Goal: Task Accomplishment & Management: Use online tool/utility

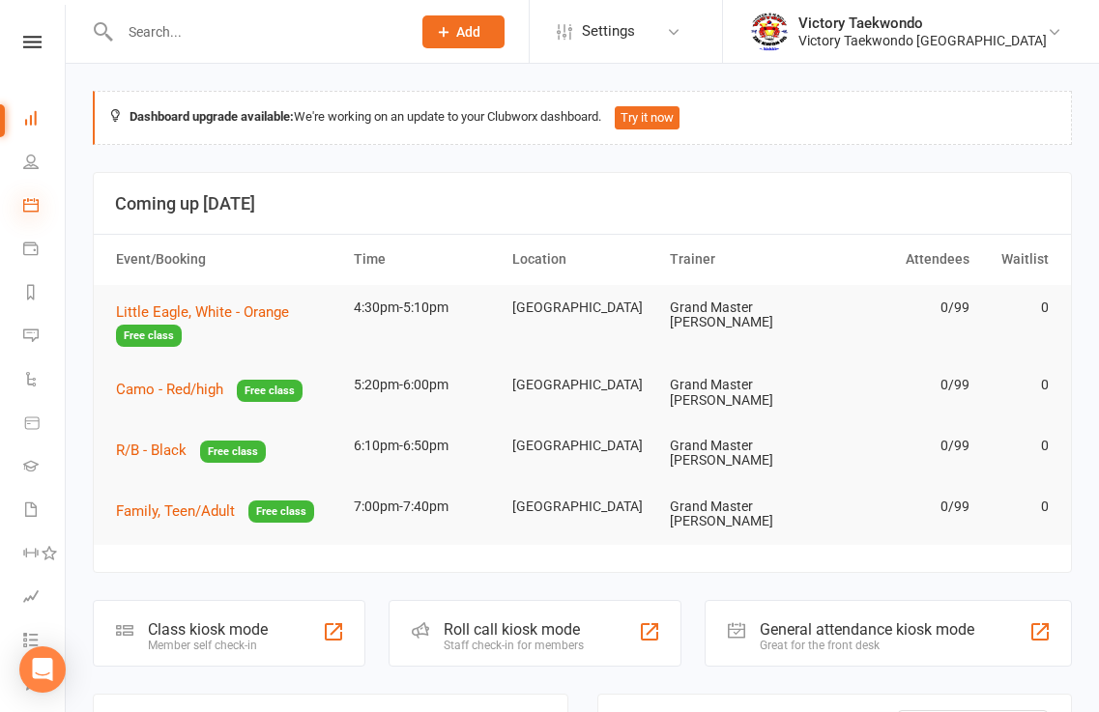
click at [30, 203] on icon at bounding box center [30, 204] width 15 height 15
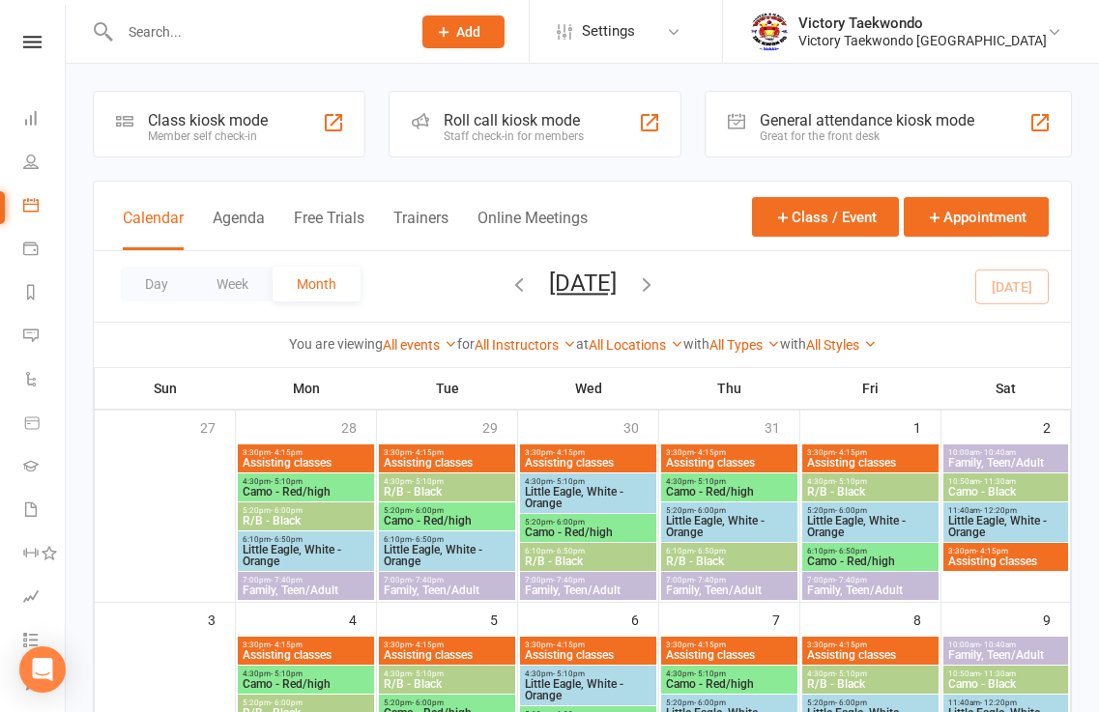
click at [314, 127] on div "Class kiosk mode Member self check-in" at bounding box center [229, 124] width 273 height 67
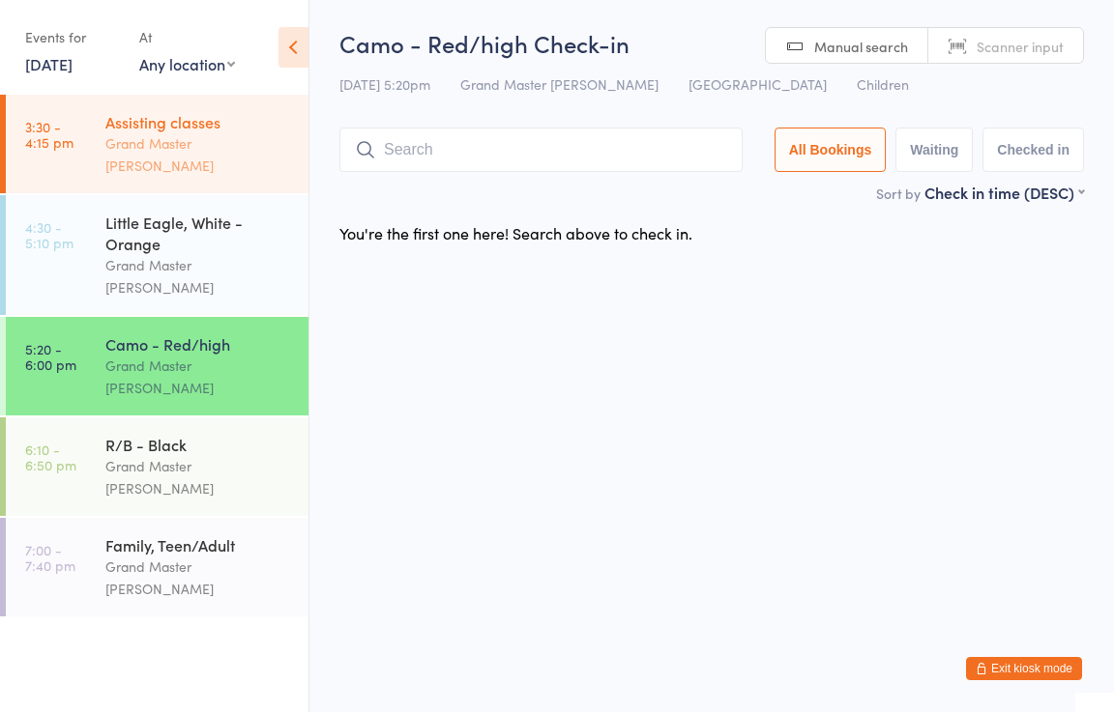
click at [266, 144] on div "Grand Master [PERSON_NAME]" at bounding box center [198, 154] width 187 height 44
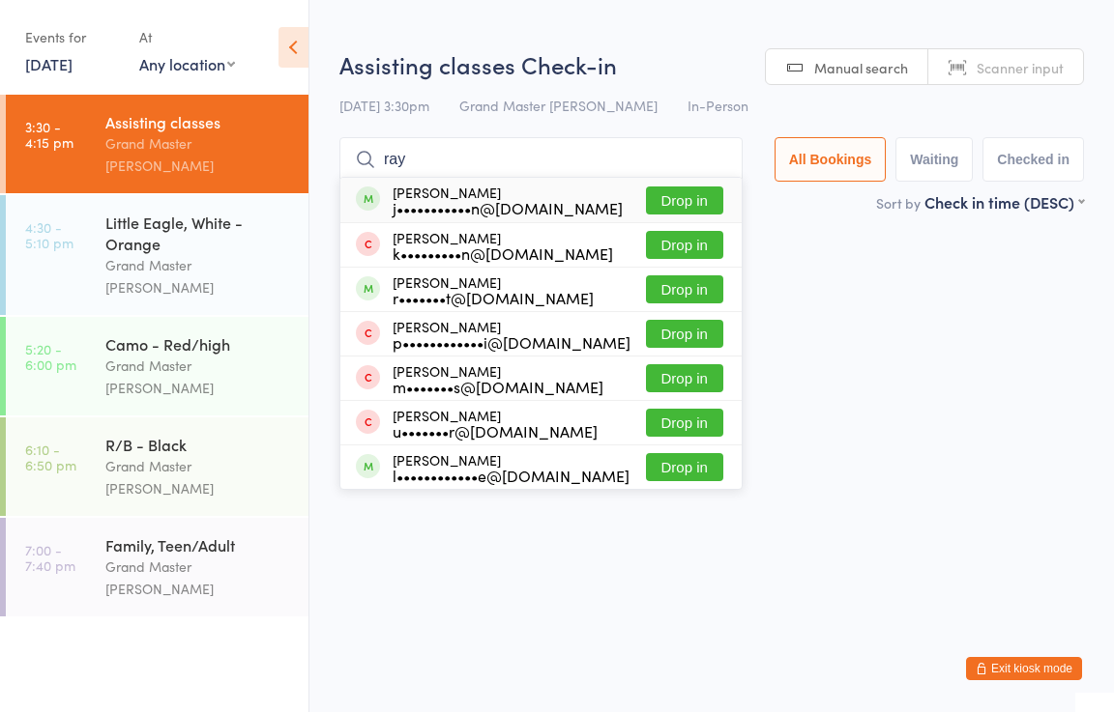
type input "ray"
click at [713, 199] on button "Drop in" at bounding box center [684, 201] width 77 height 28
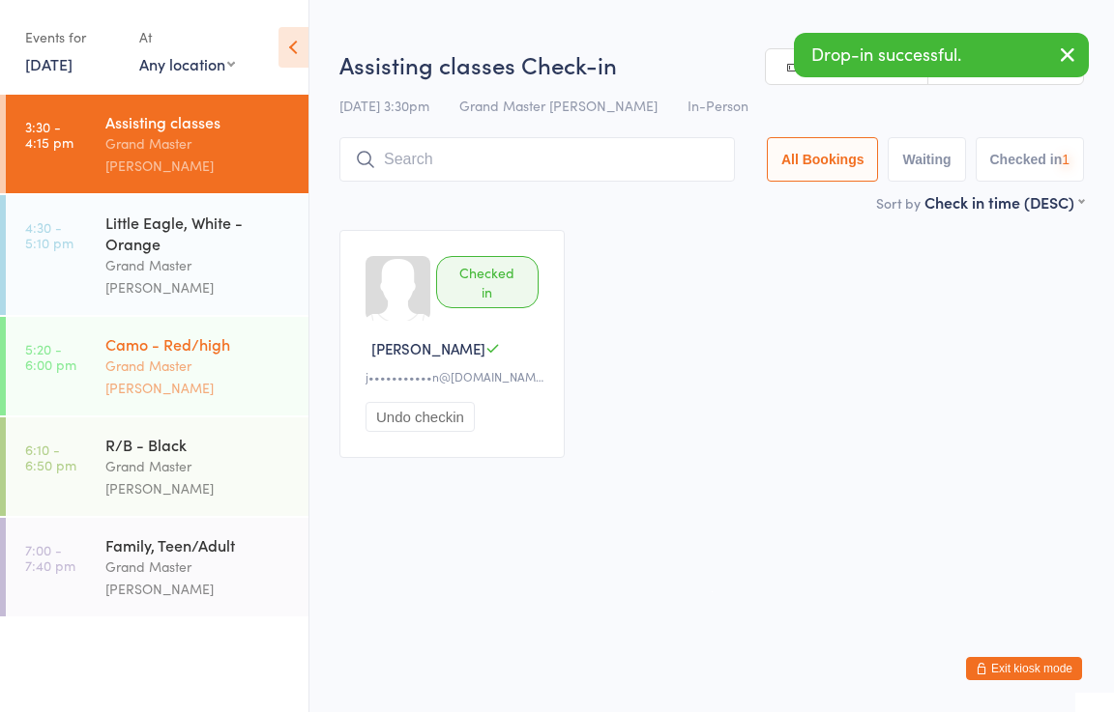
click at [223, 355] on div "Grand Master [PERSON_NAME]" at bounding box center [198, 377] width 187 height 44
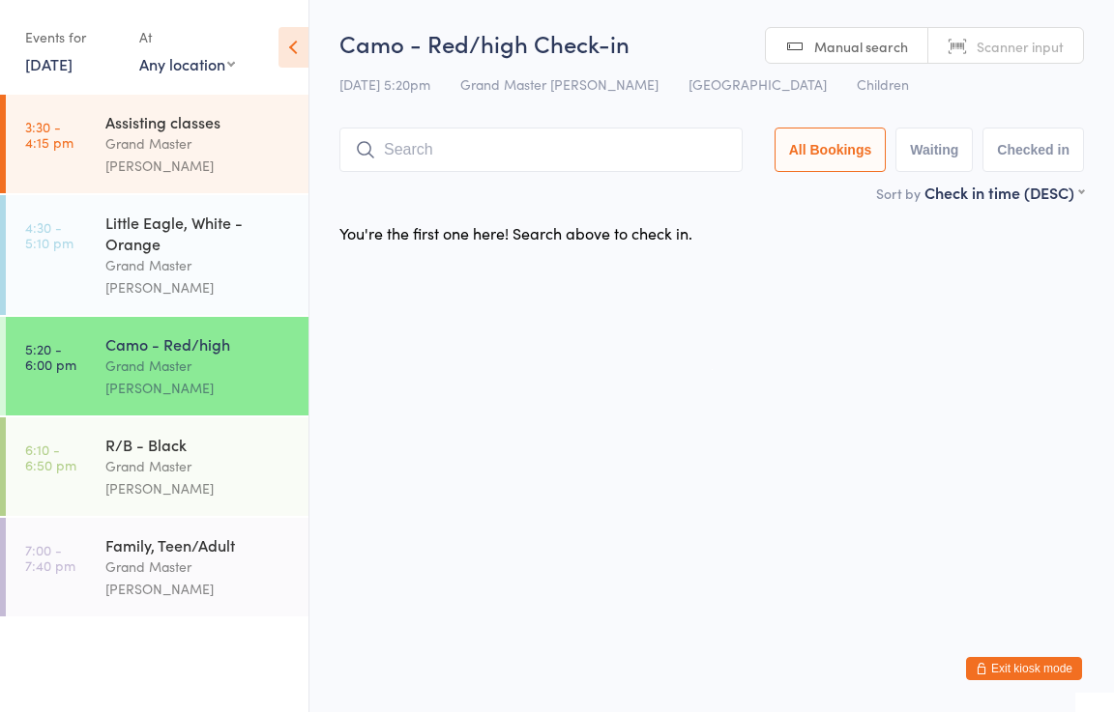
drag, startPoint x: 605, startPoint y: 228, endPoint x: 596, endPoint y: 262, distance: 34.9
click at [601, 262] on html "You have now entered Kiosk Mode. Members will be able to check themselves in us…" at bounding box center [557, 356] width 1114 height 712
click at [603, 169] on input "search" at bounding box center [540, 150] width 403 height 44
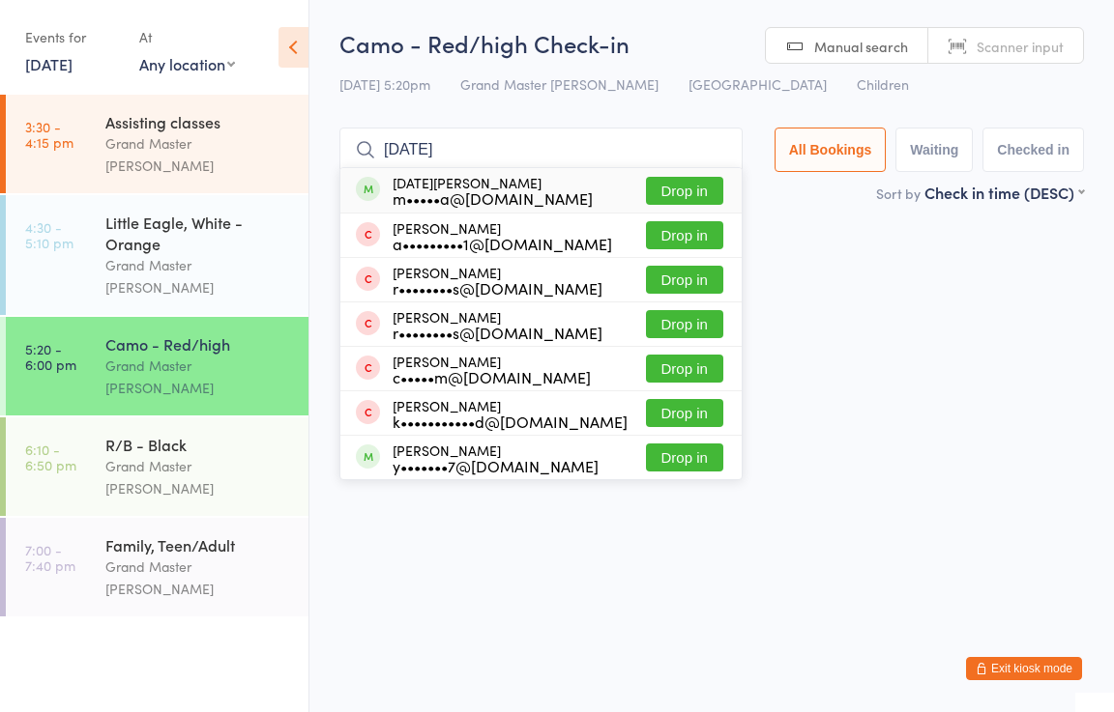
type input "chaitra"
click at [702, 186] on button "Drop in" at bounding box center [684, 191] width 77 height 28
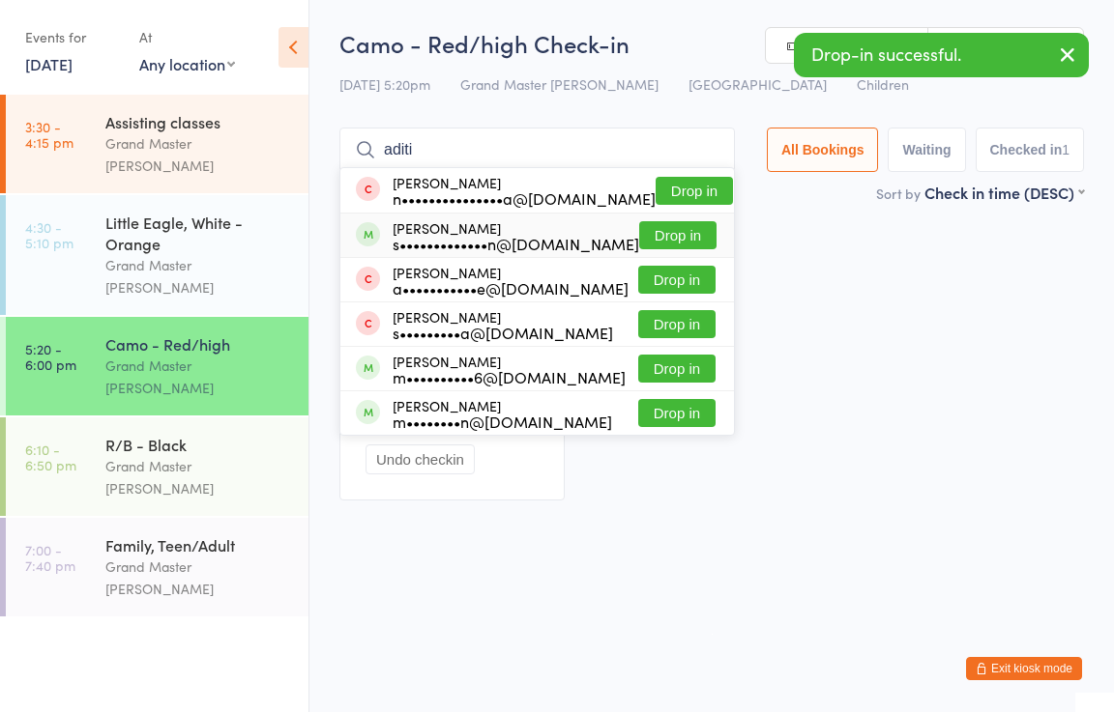
type input "aditi"
click at [663, 237] on button "Drop in" at bounding box center [677, 235] width 77 height 28
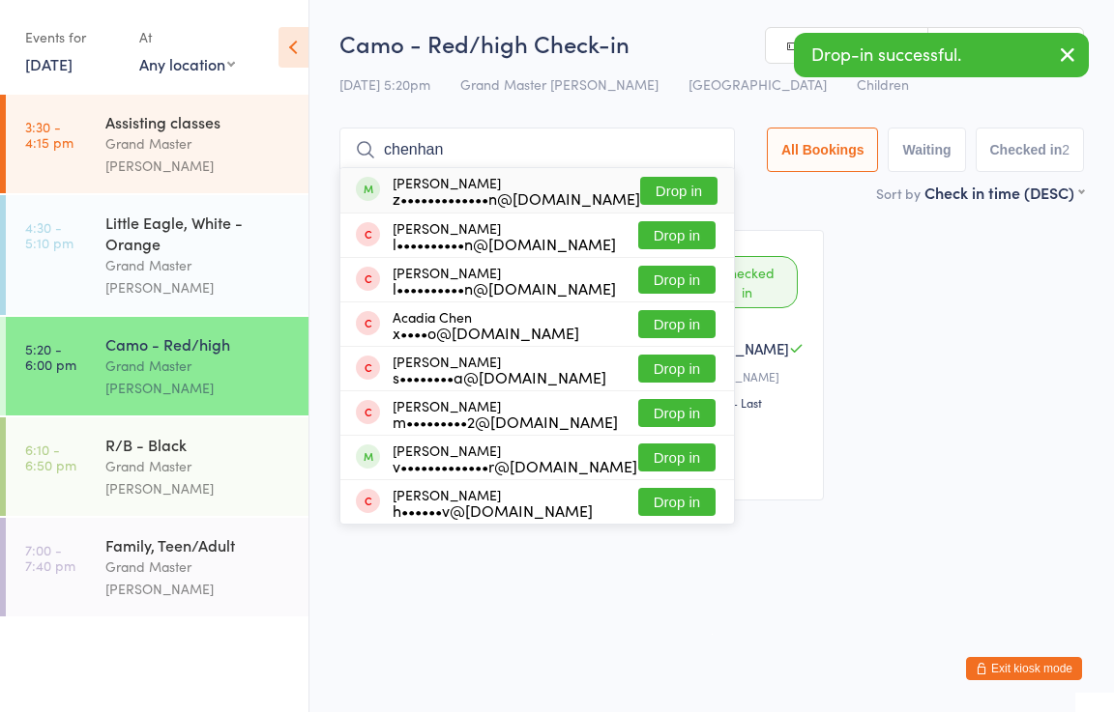
type input "chenhan"
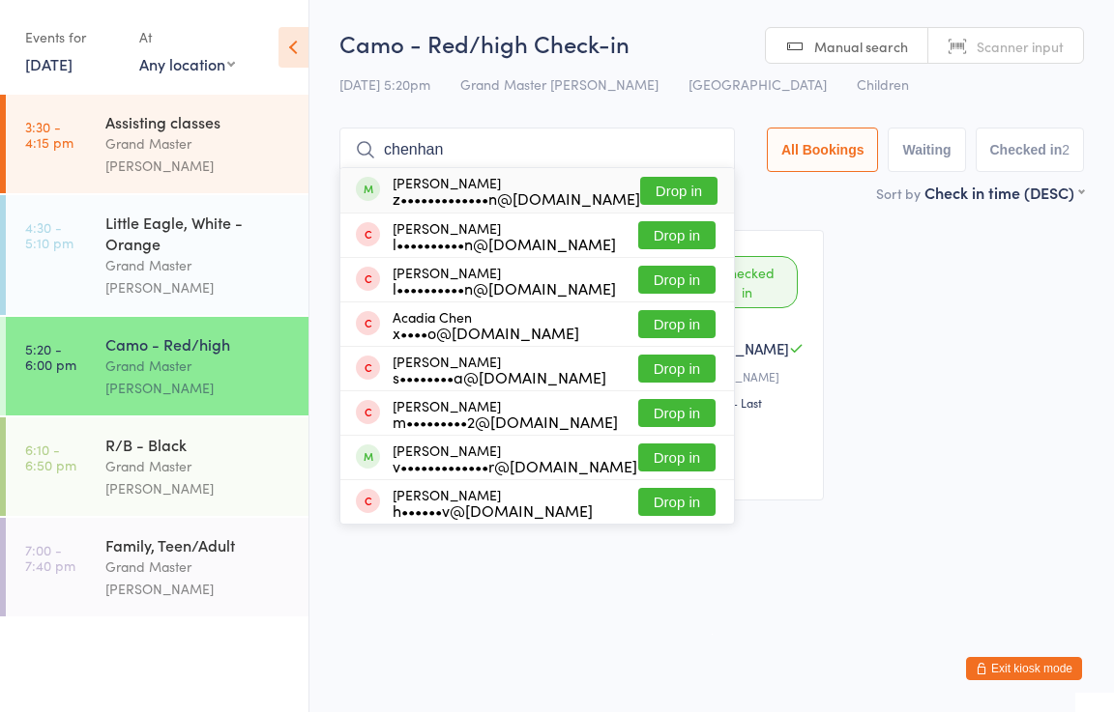
click at [681, 184] on button "Drop in" at bounding box center [678, 191] width 77 height 28
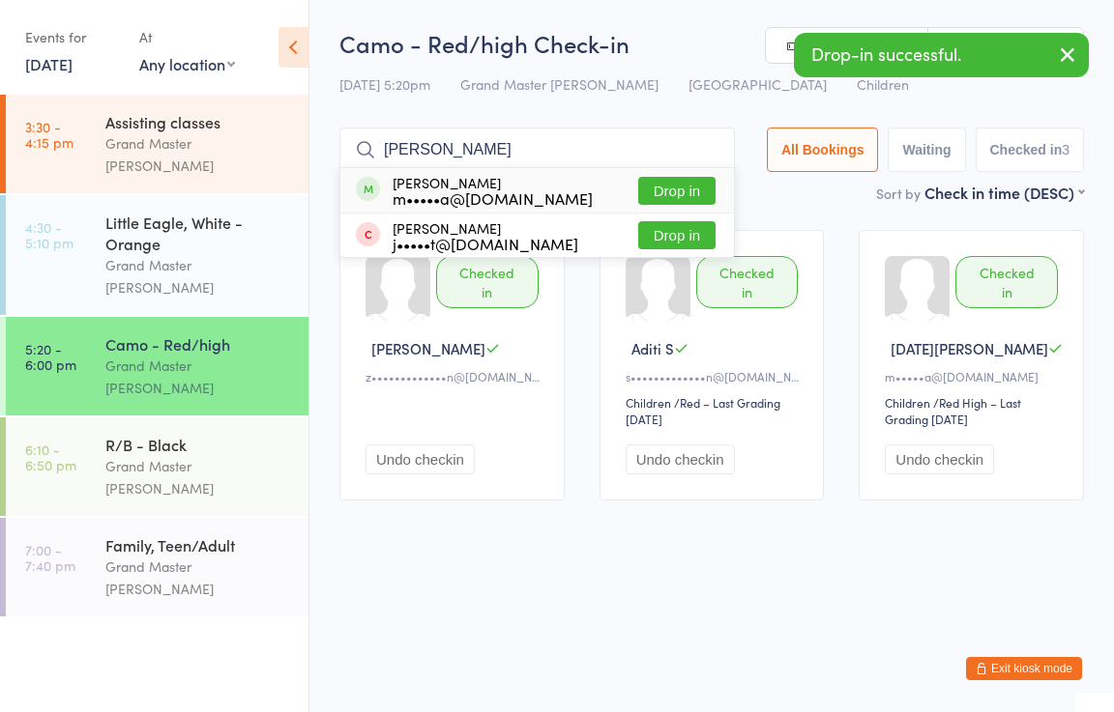
type input "tanmayi"
drag, startPoint x: 674, startPoint y: 188, endPoint x: 671, endPoint y: 179, distance: 10.1
click at [676, 188] on button "Drop in" at bounding box center [676, 191] width 77 height 28
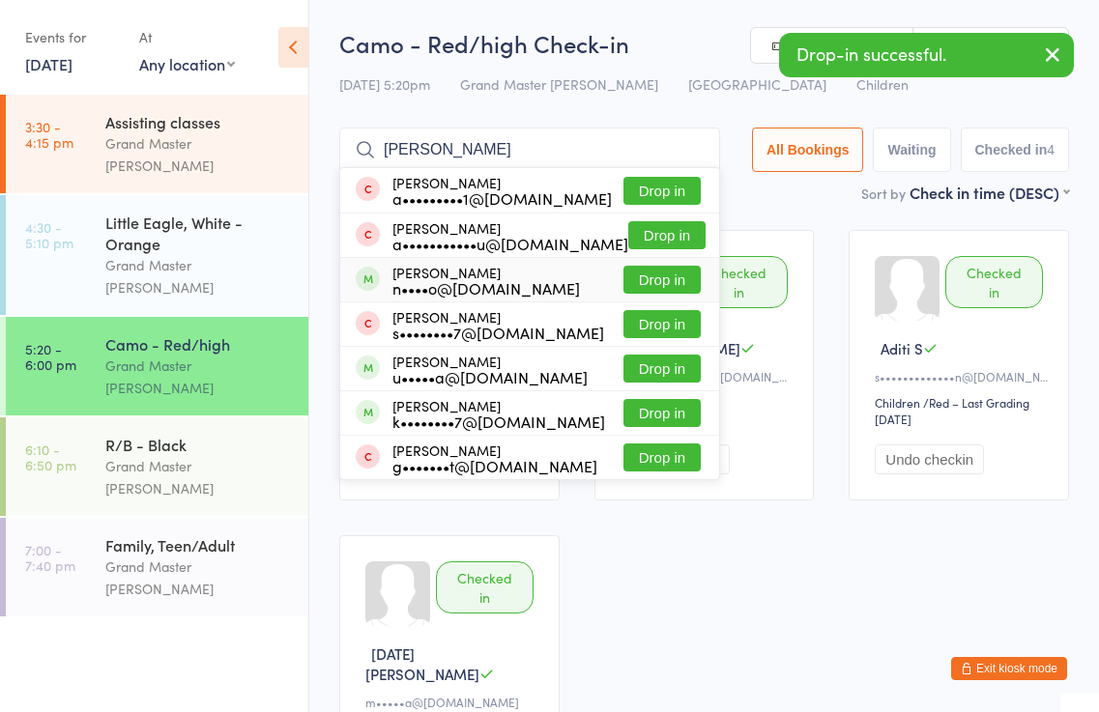
type input "ayush"
click at [659, 283] on button "Drop in" at bounding box center [661, 280] width 77 height 28
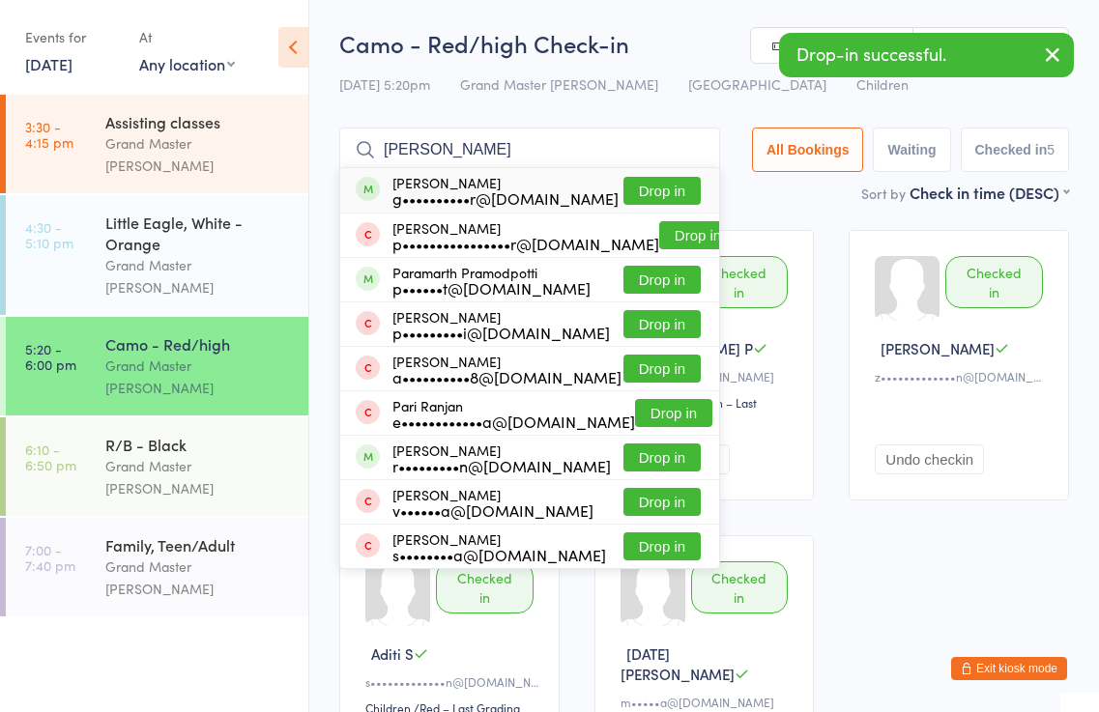
type input "parth"
click at [680, 187] on button "Drop in" at bounding box center [661, 191] width 77 height 28
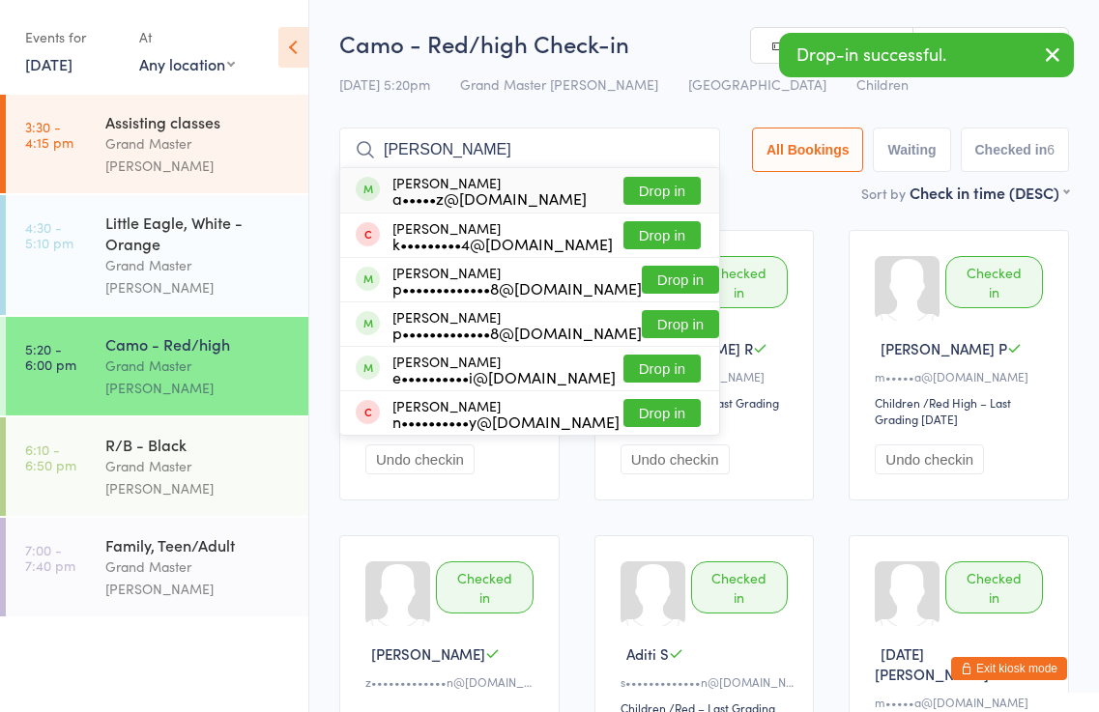
type input "joshini"
click at [676, 190] on button "Drop in" at bounding box center [661, 191] width 77 height 28
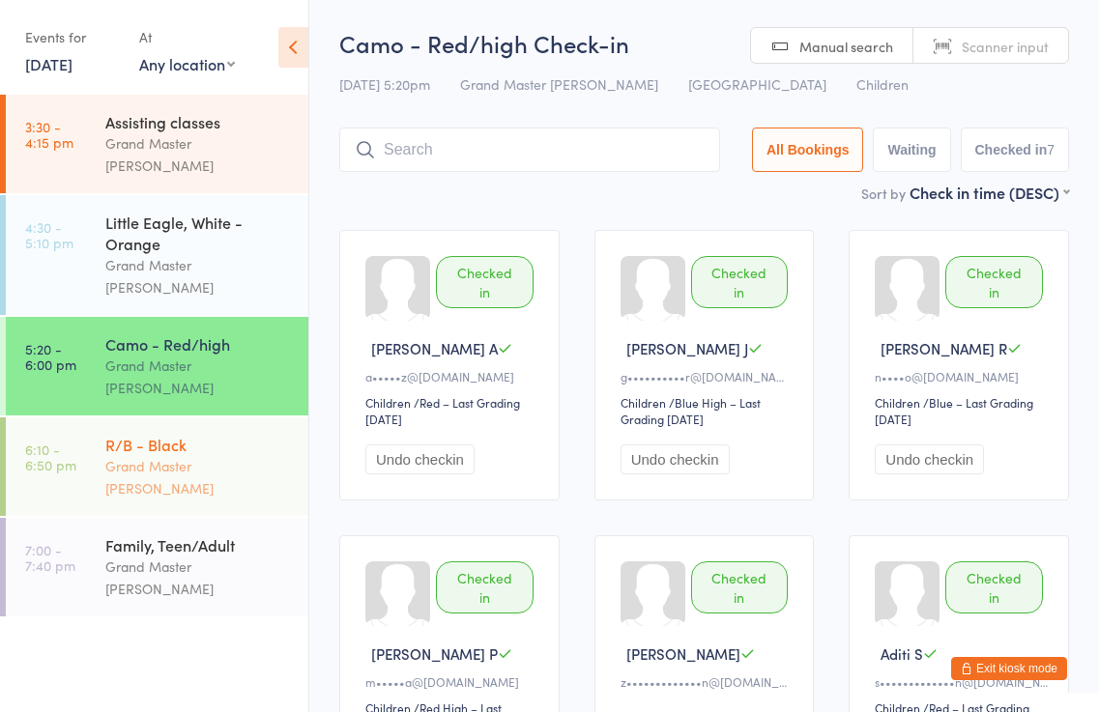
click at [248, 420] on div "R/B - Black Grand Master Kim" at bounding box center [206, 467] width 203 height 99
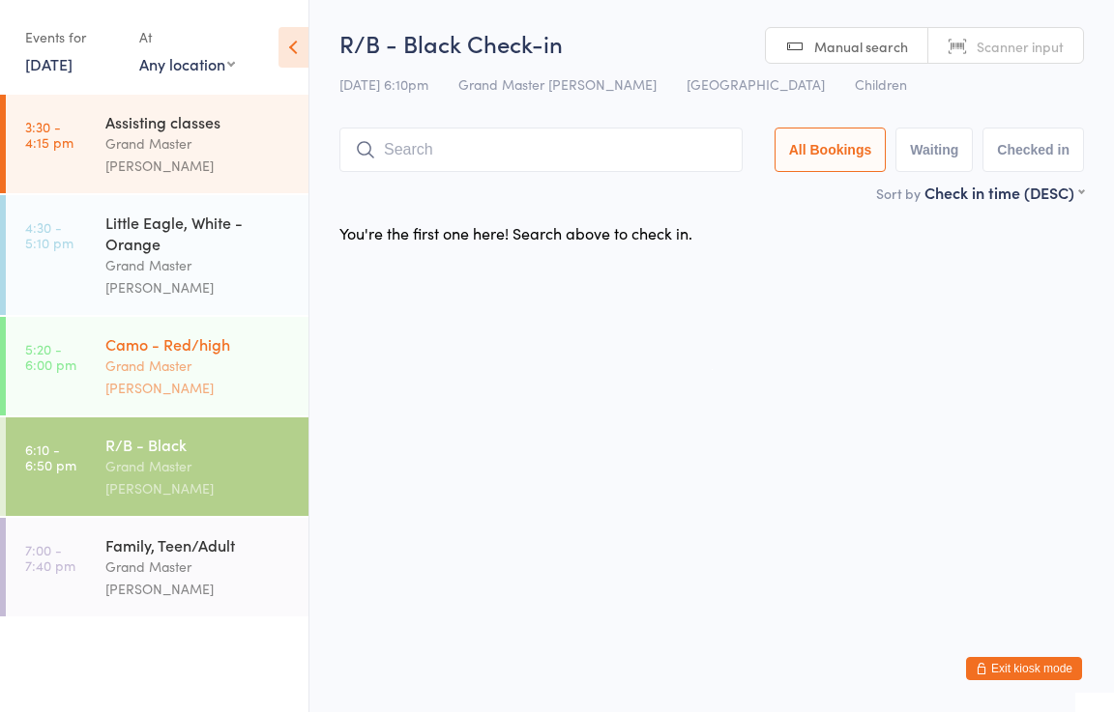
click at [217, 333] on div "Camo - Red/high" at bounding box center [198, 343] width 187 height 21
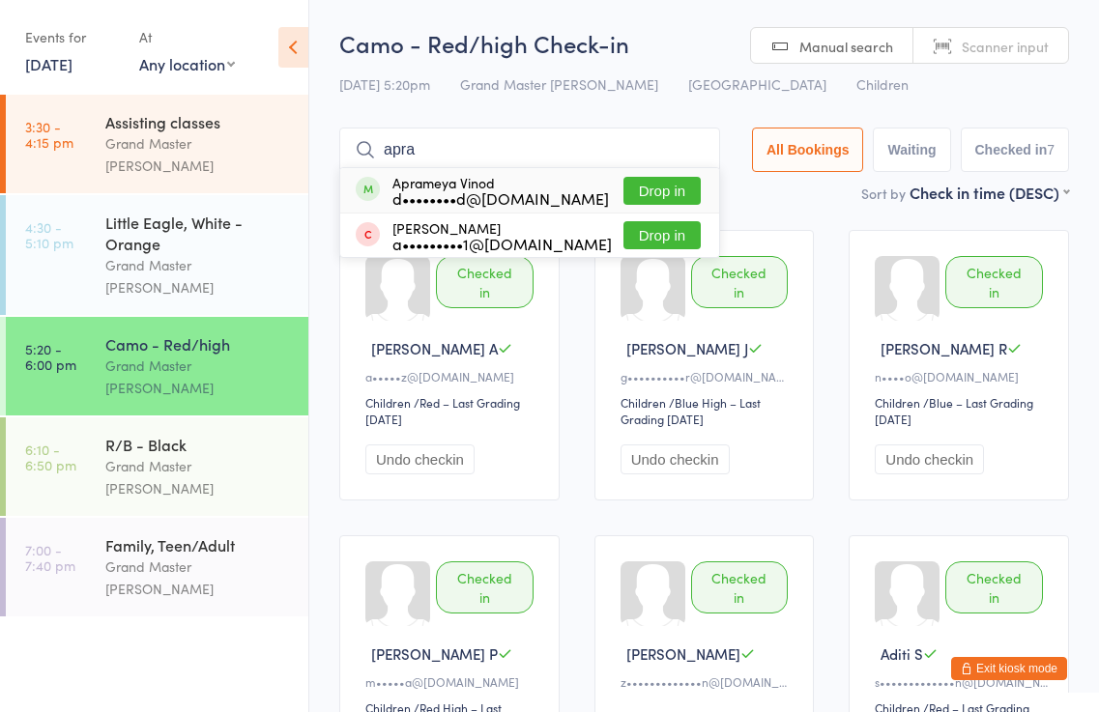
type input "apra"
click at [630, 186] on button "Drop in" at bounding box center [661, 191] width 77 height 28
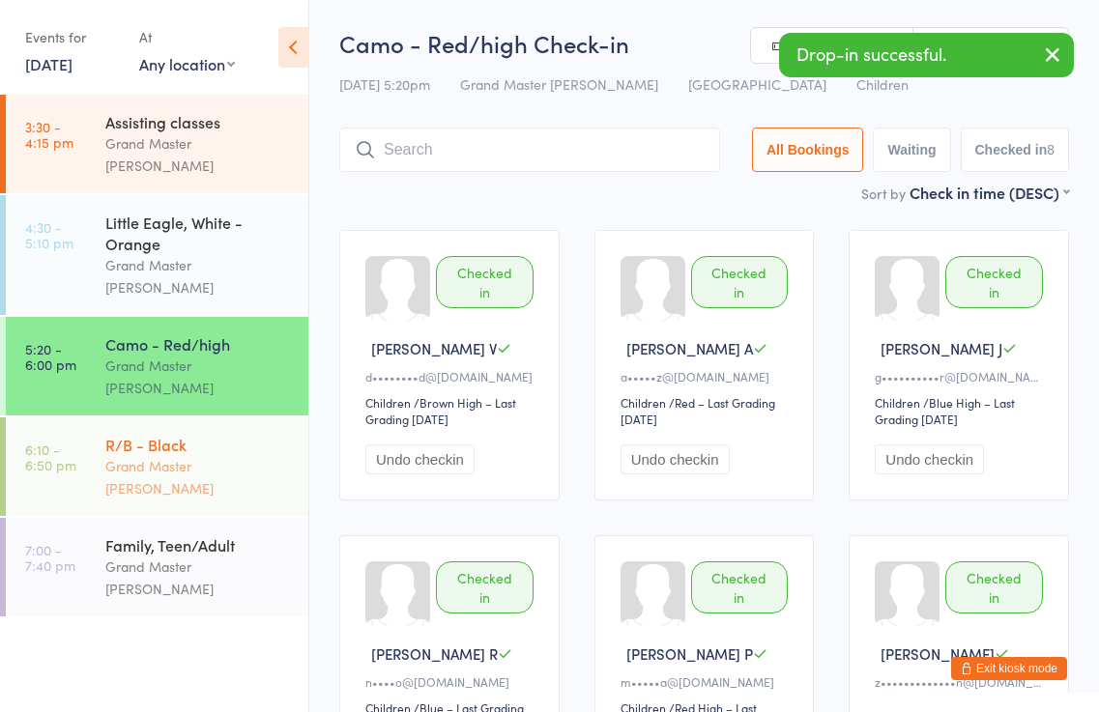
click at [144, 455] on div "Grand Master [PERSON_NAME]" at bounding box center [198, 477] width 187 height 44
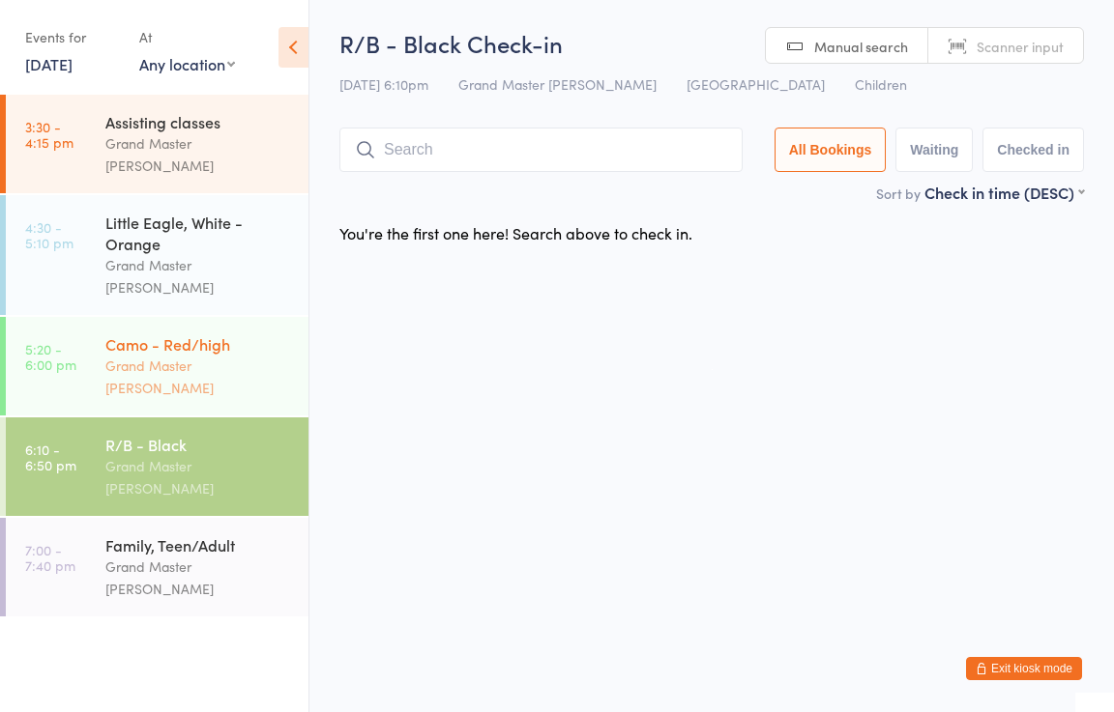
click at [221, 355] on div "Grand Master [PERSON_NAME]" at bounding box center [198, 377] width 187 height 44
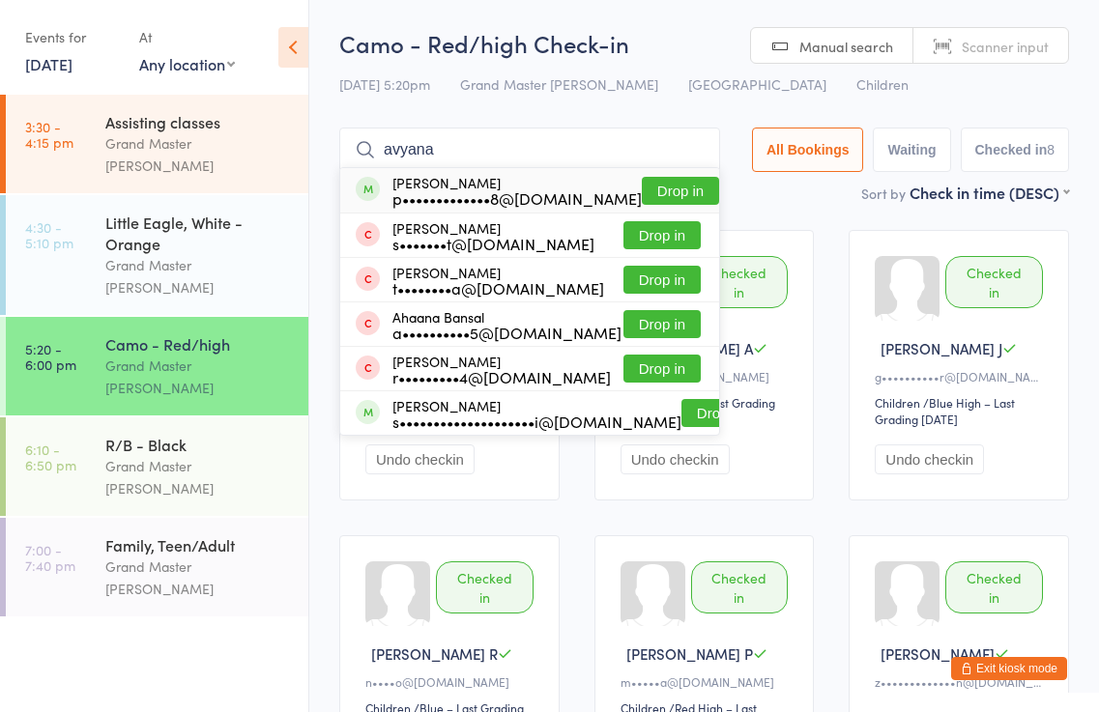
type input "avyana"
click at [665, 187] on button "Drop in" at bounding box center [680, 191] width 77 height 28
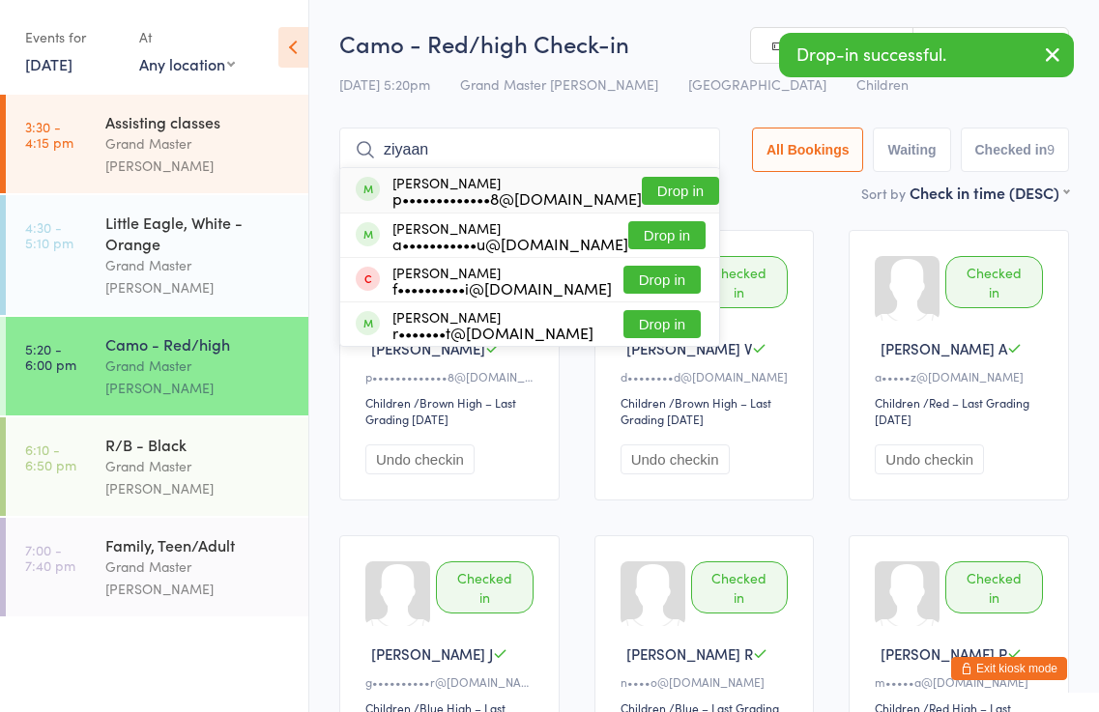
type input "ziyaan"
click at [674, 188] on button "Drop in" at bounding box center [680, 191] width 77 height 28
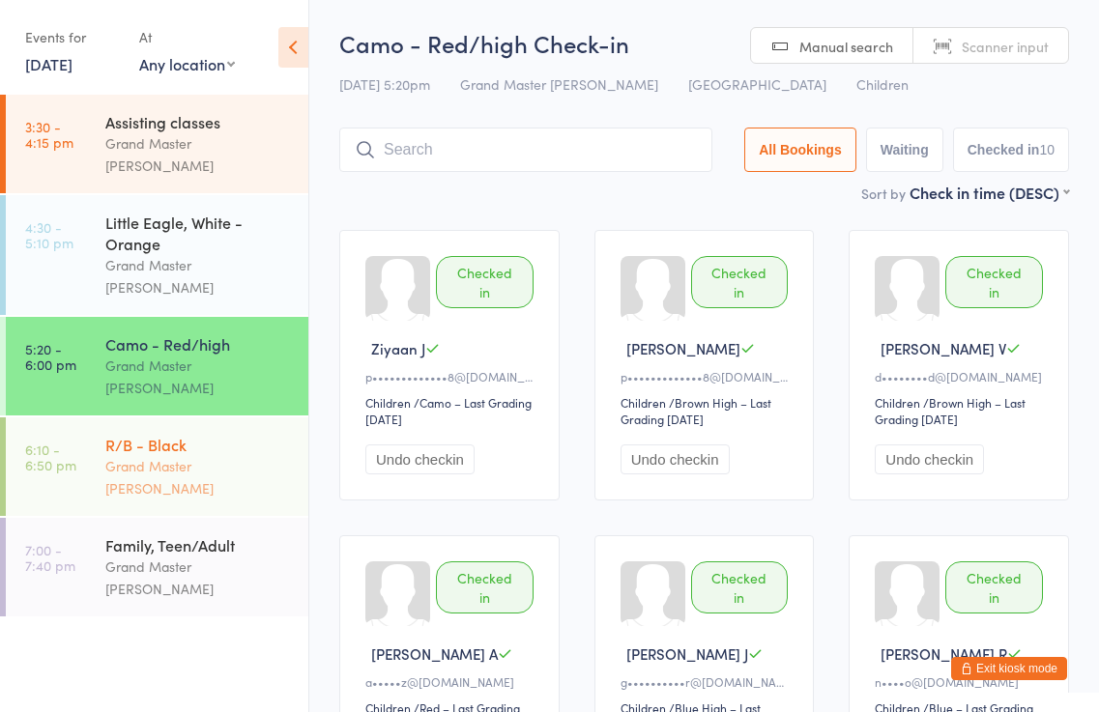
click at [177, 455] on div "Grand Master [PERSON_NAME]" at bounding box center [198, 477] width 187 height 44
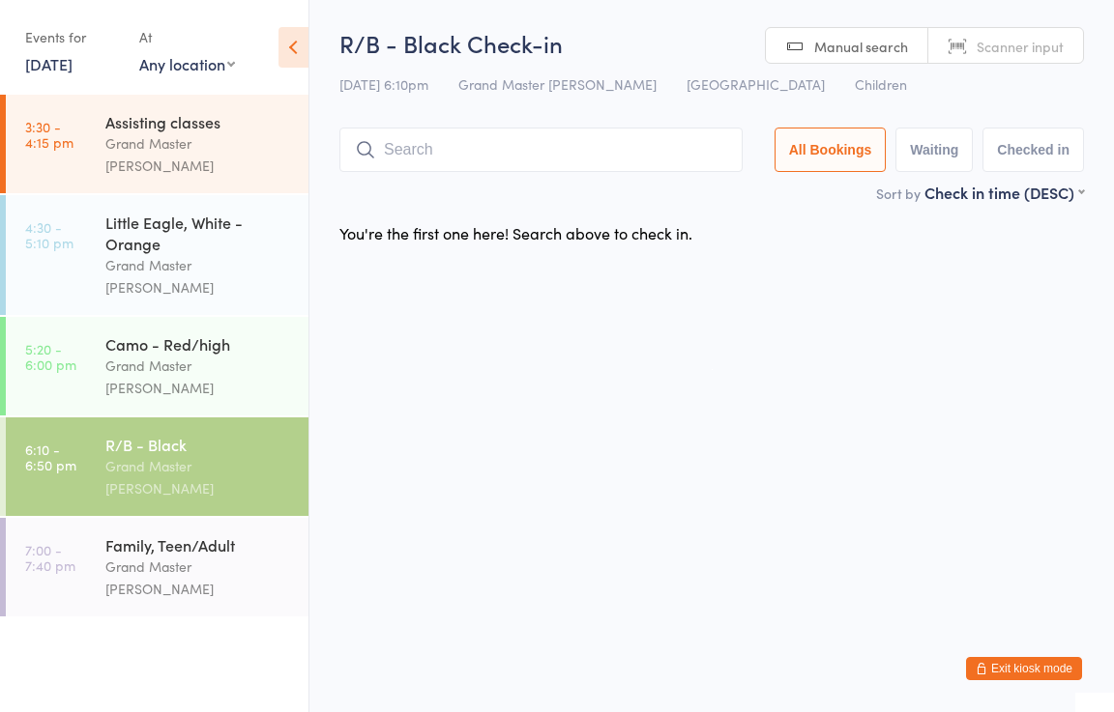
click at [1007, 661] on button "Exit kiosk mode" at bounding box center [1024, 668] width 116 height 23
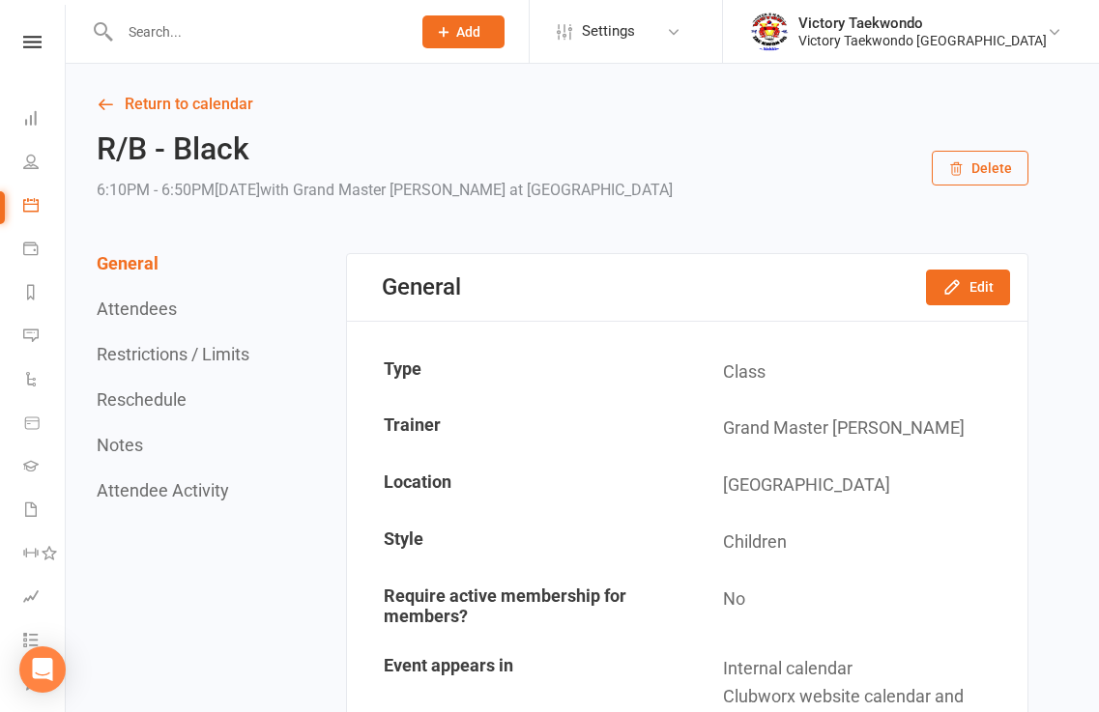
click at [262, 41] on input "text" at bounding box center [255, 31] width 283 height 27
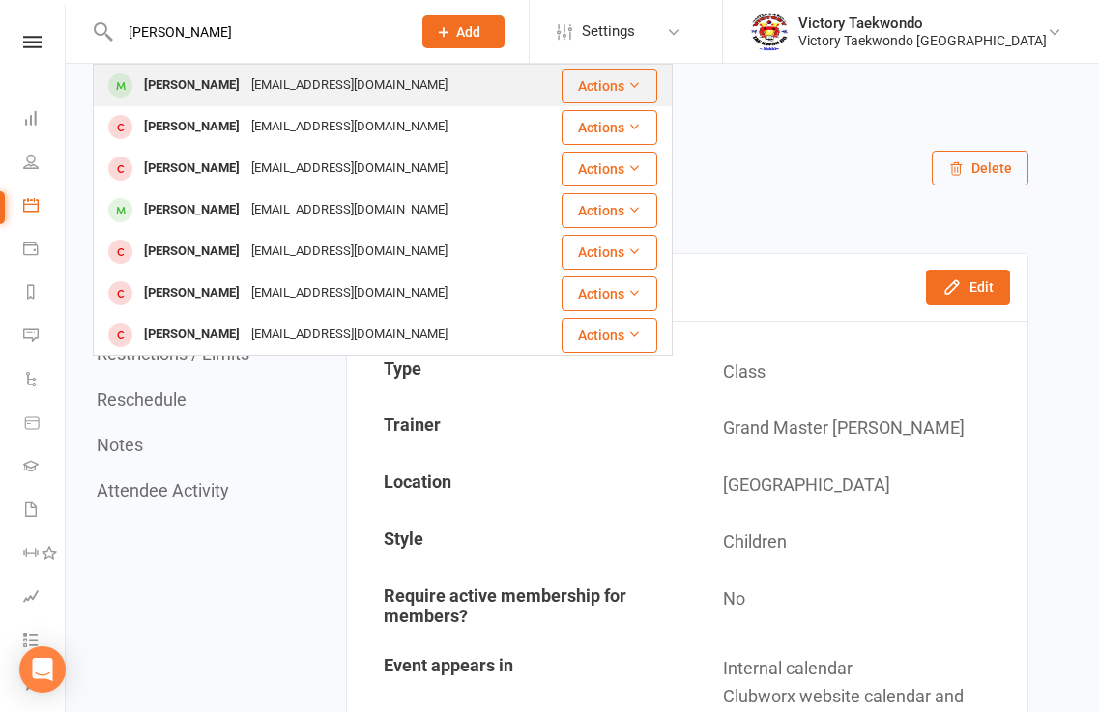
type input "[PERSON_NAME]"
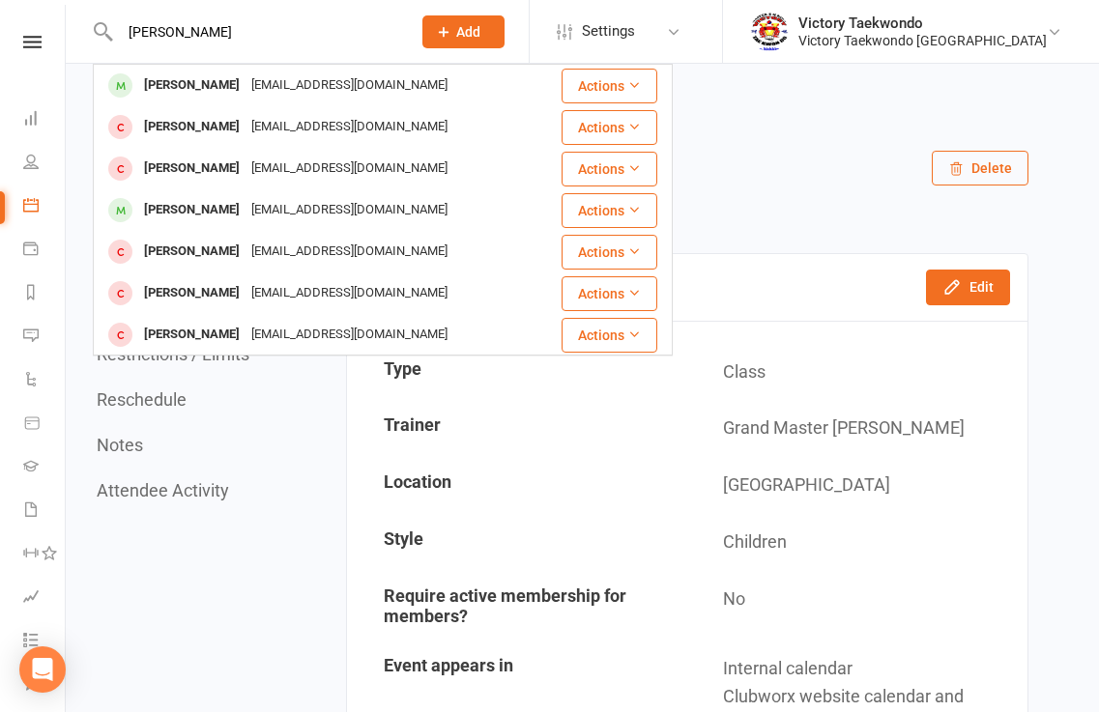
click at [217, 80] on div "[PERSON_NAME]" at bounding box center [191, 86] width 107 height 28
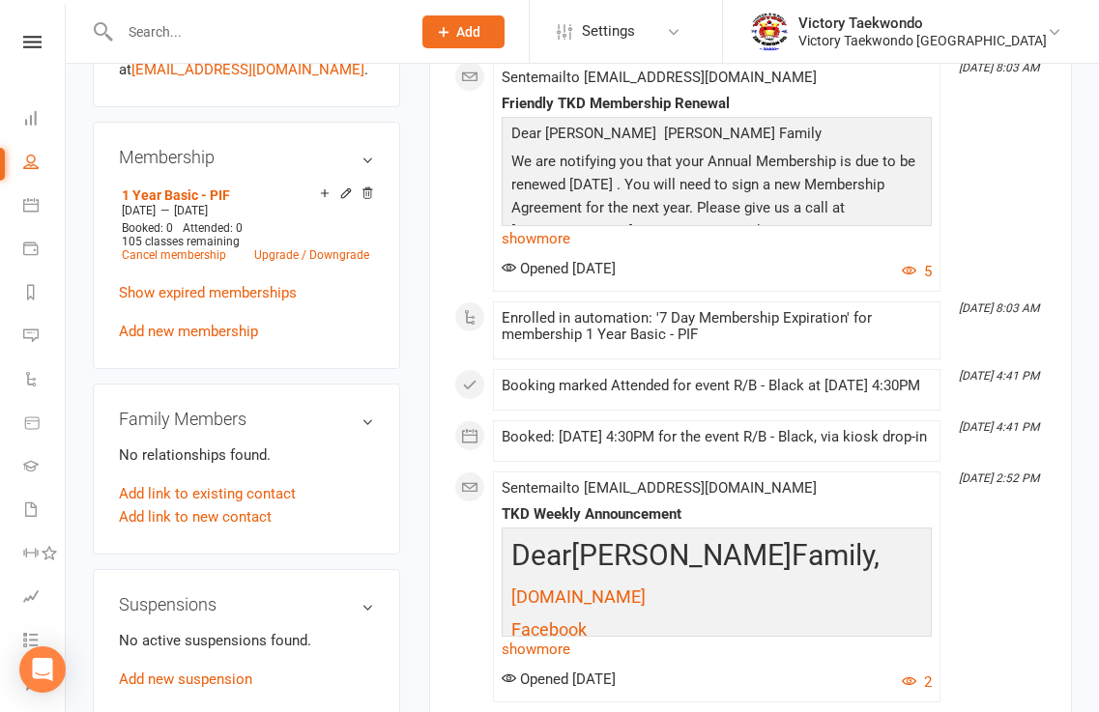
scroll to position [870, 0]
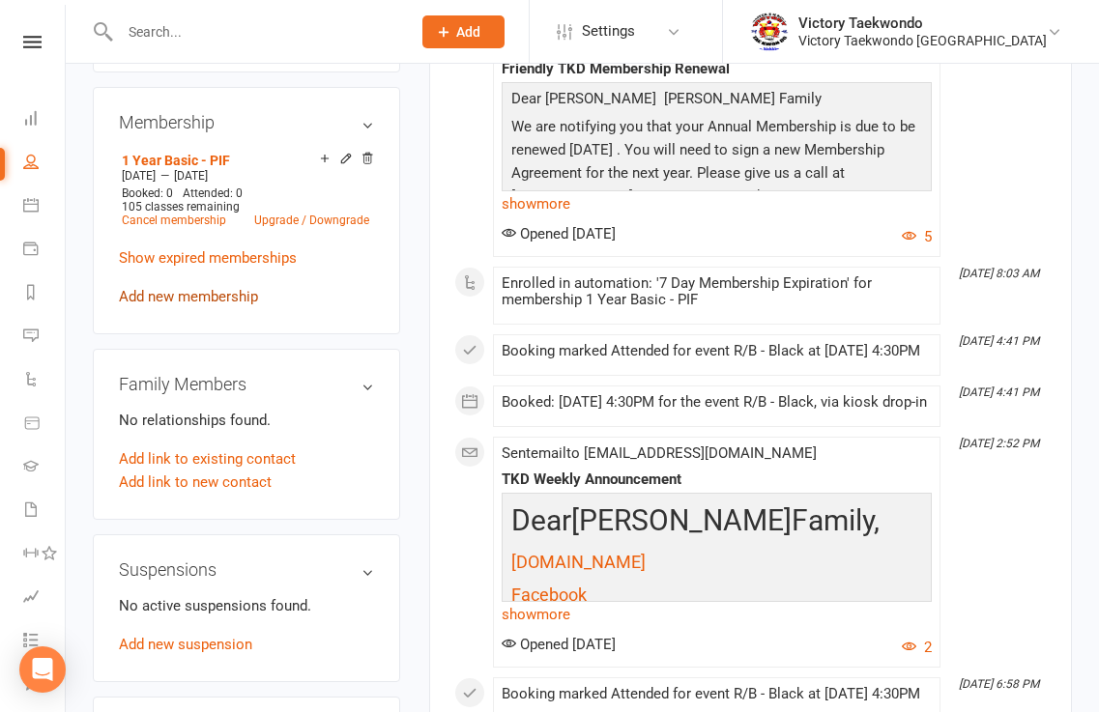
click at [214, 305] on link "Add new membership" at bounding box center [188, 296] width 139 height 17
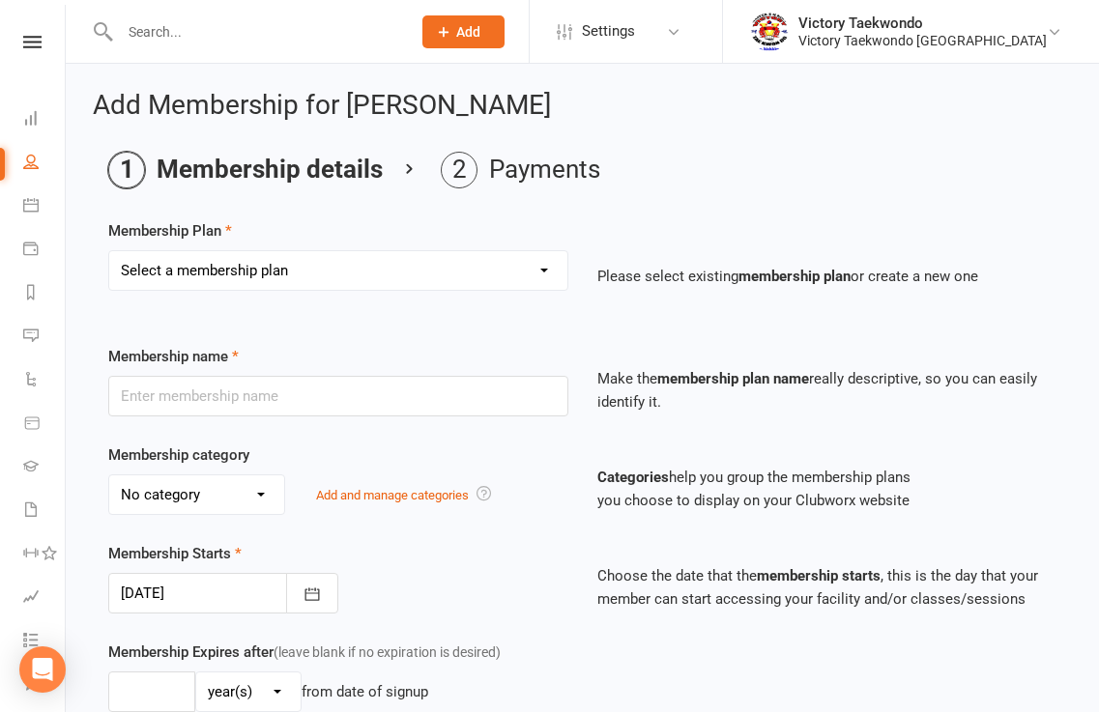
click at [537, 269] on select "Select a membership plan Create new Membership Plan 2 Week Trial Winter Special…" at bounding box center [338, 270] width 458 height 39
select select "3"
click at [109, 251] on select "Select a membership plan Create new Membership Plan 2 Week Trial Winter Special…" at bounding box center [338, 270] width 458 height 39
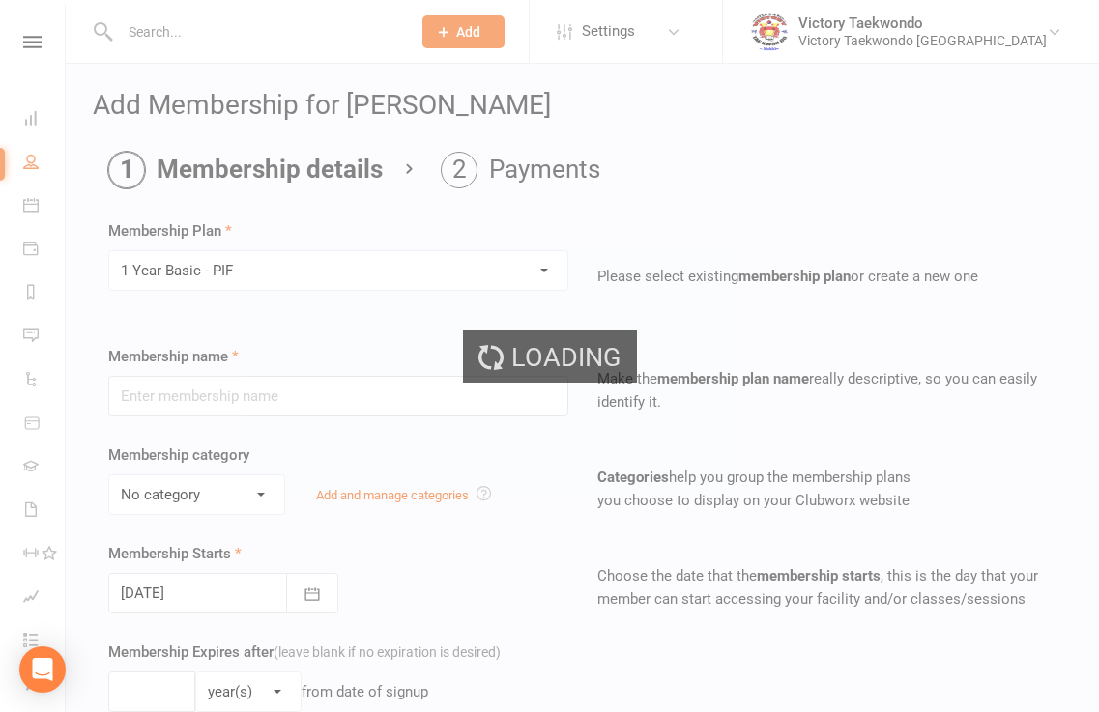
type input "1 Year Basic - PIF"
select select "1"
type input "1"
type input "105"
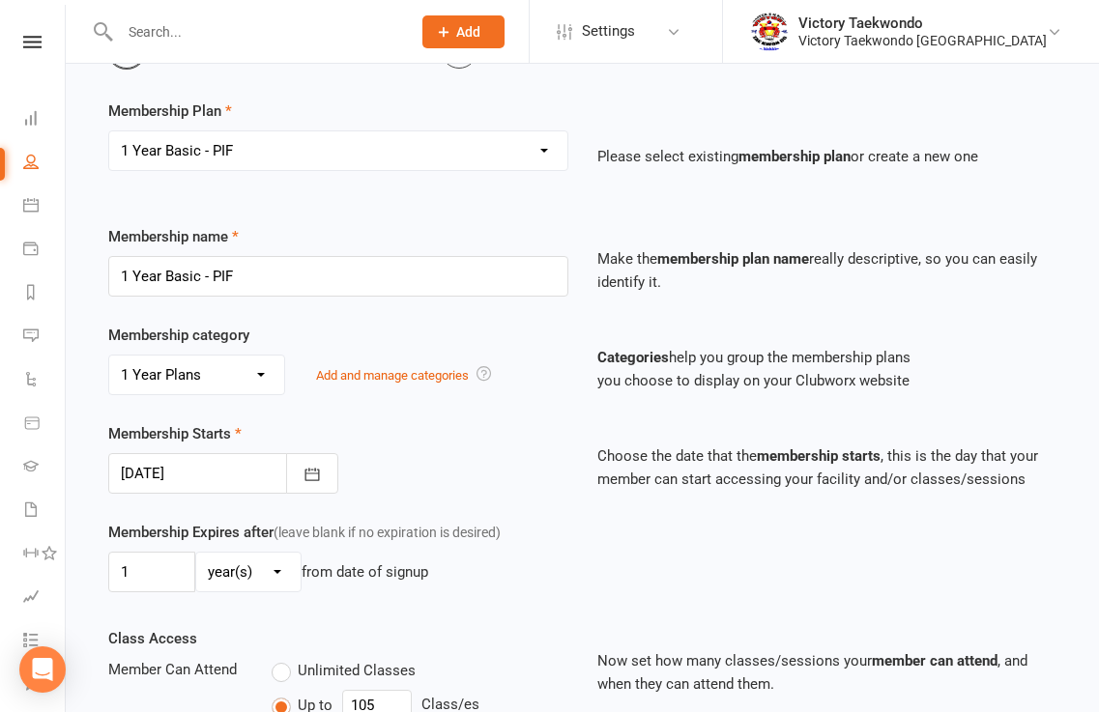
scroll to position [387, 0]
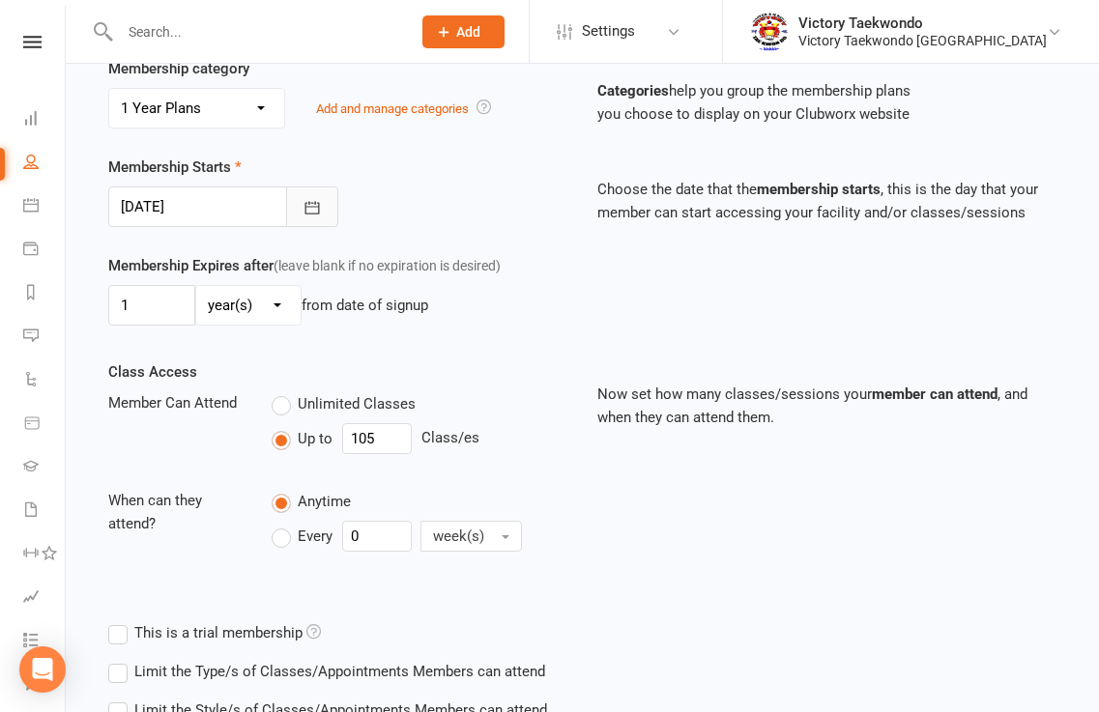
click at [320, 206] on icon "button" at bounding box center [312, 207] width 19 height 19
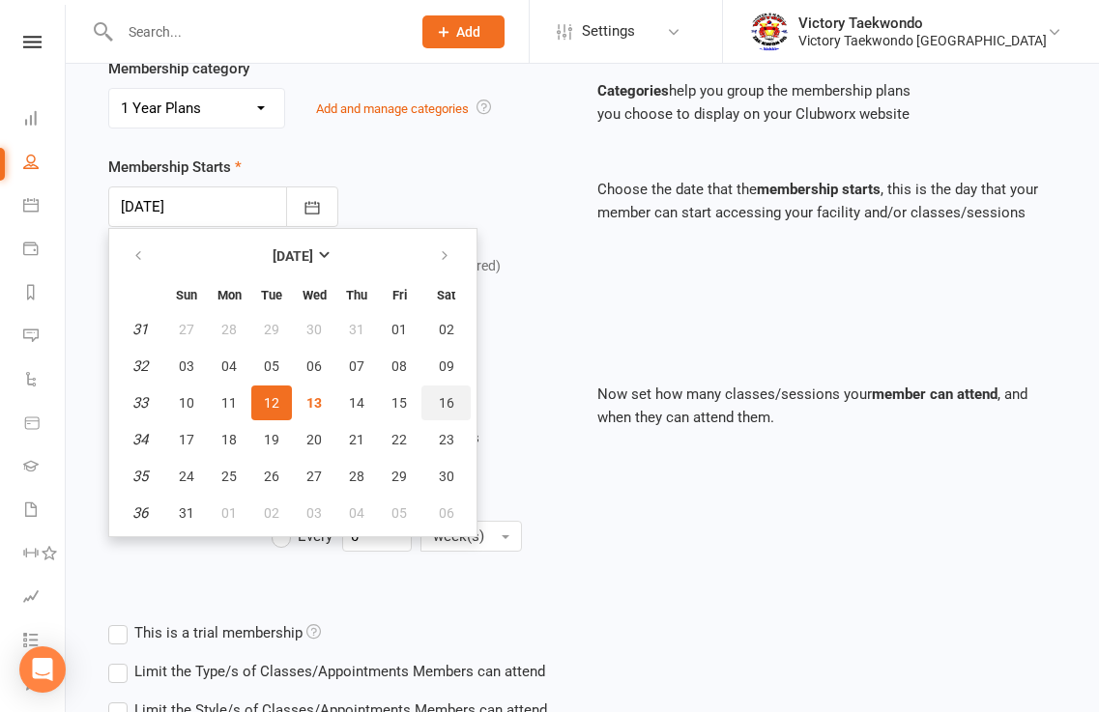
click at [447, 398] on span "16" at bounding box center [446, 402] width 15 height 15
type input "16 Aug 2025"
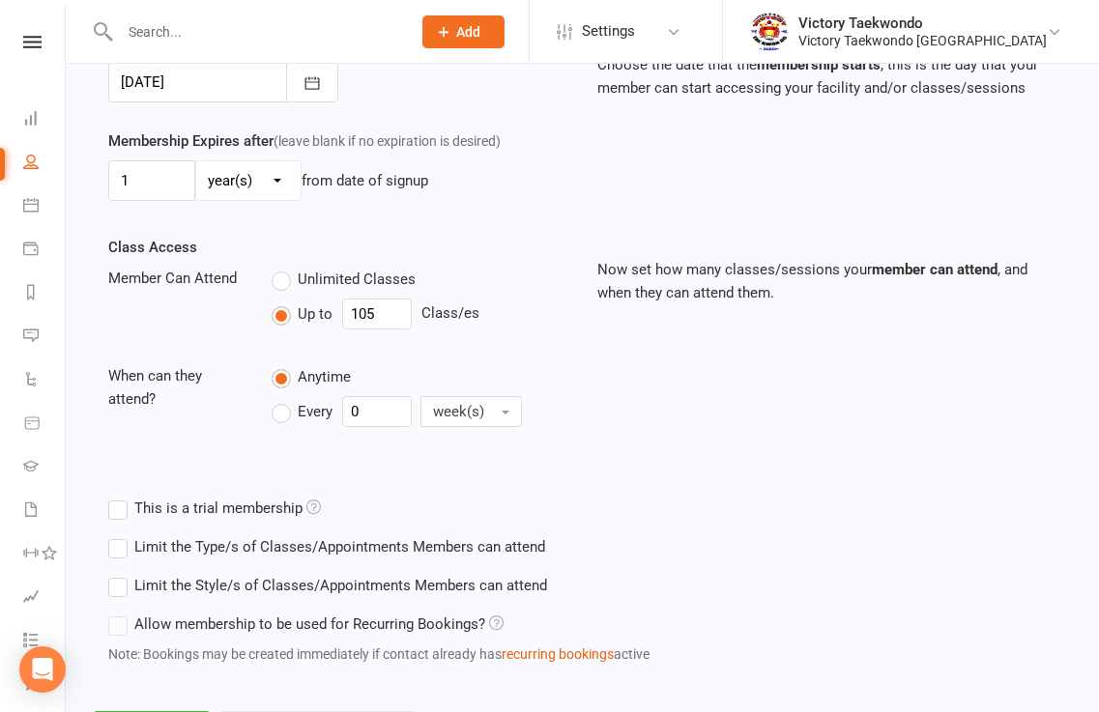
scroll to position [607, 0]
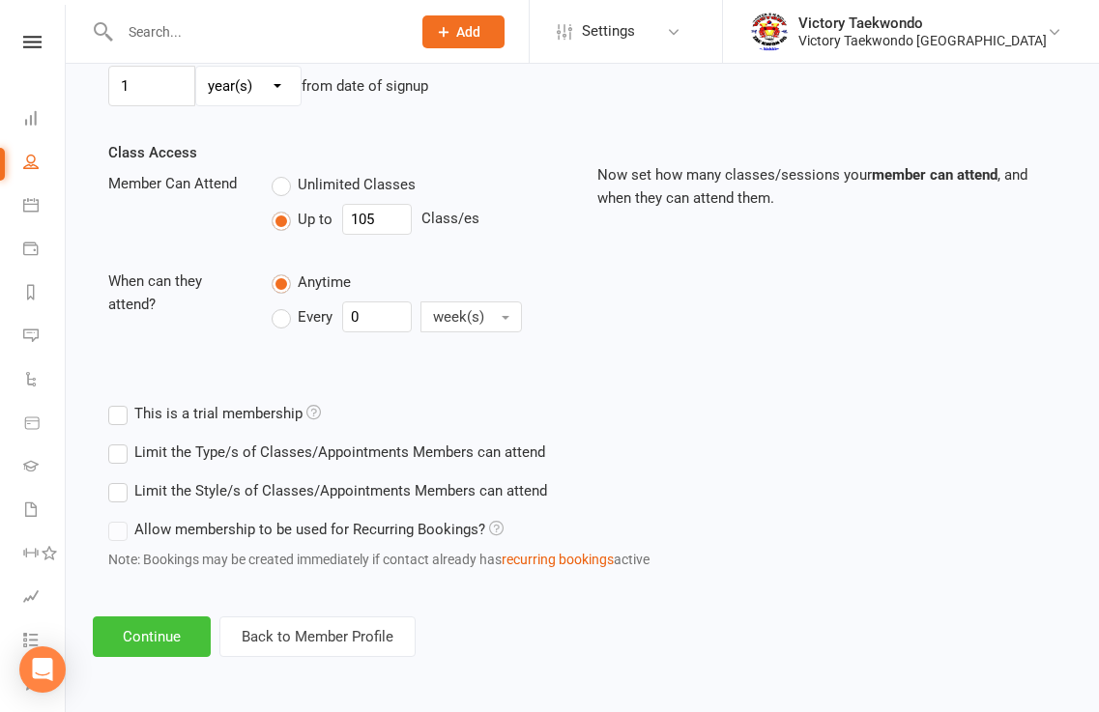
click at [181, 640] on button "Continue" at bounding box center [152, 637] width 118 height 41
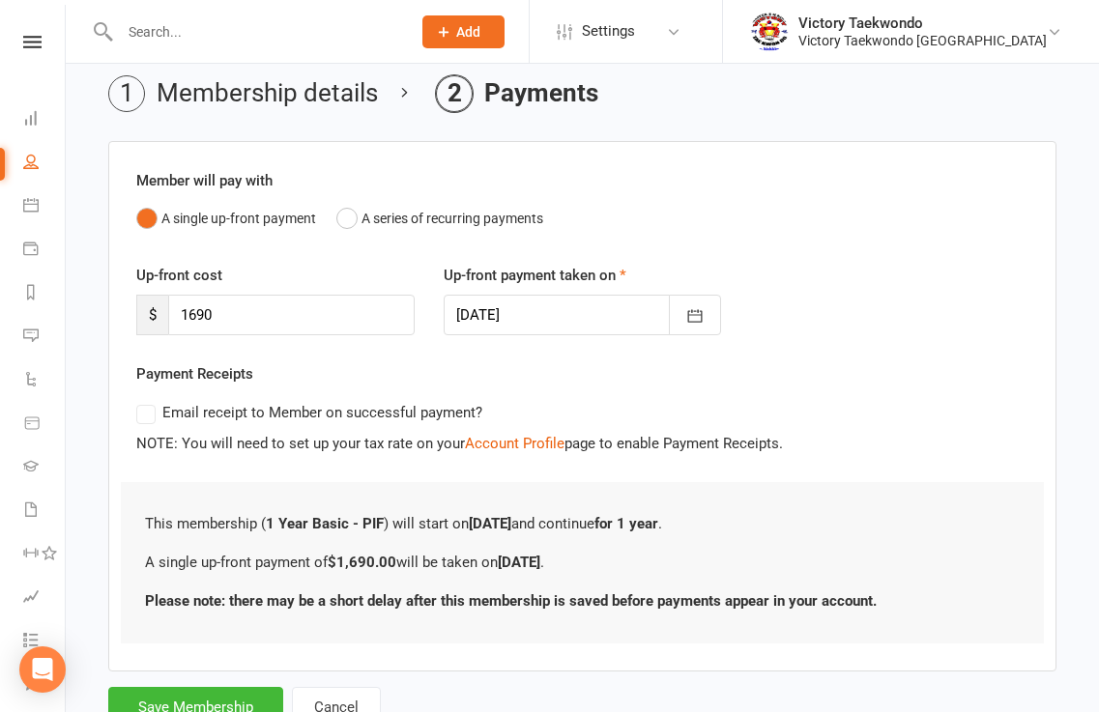
scroll to position [151, 0]
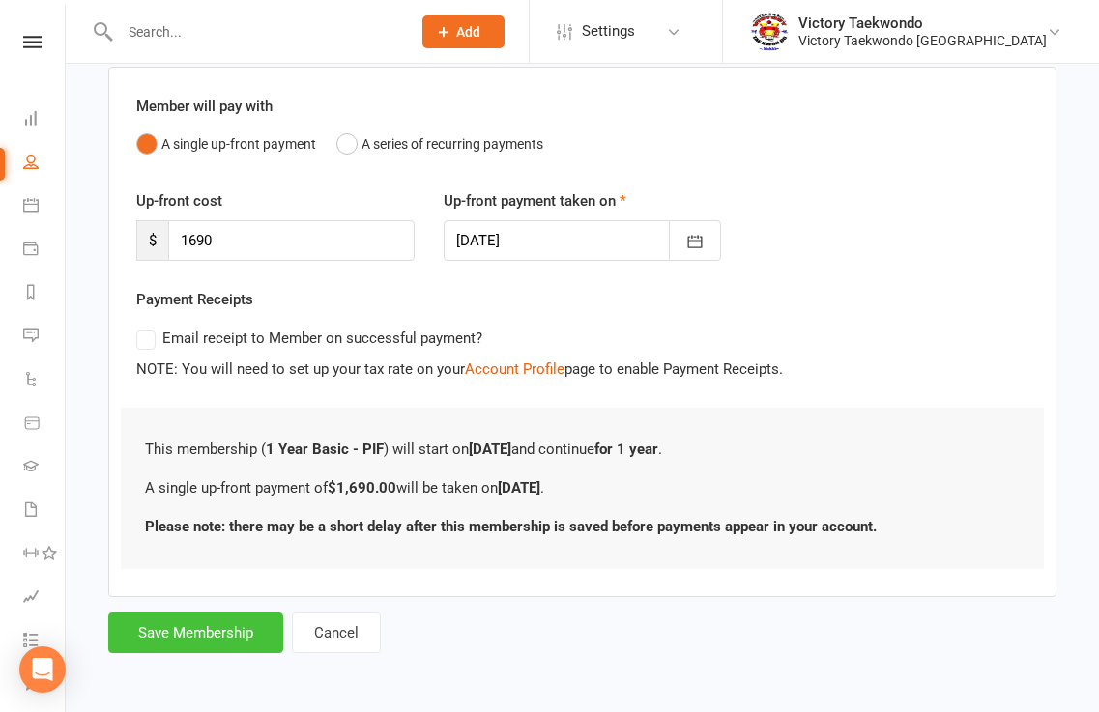
click at [214, 636] on button "Save Membership" at bounding box center [195, 633] width 175 height 41
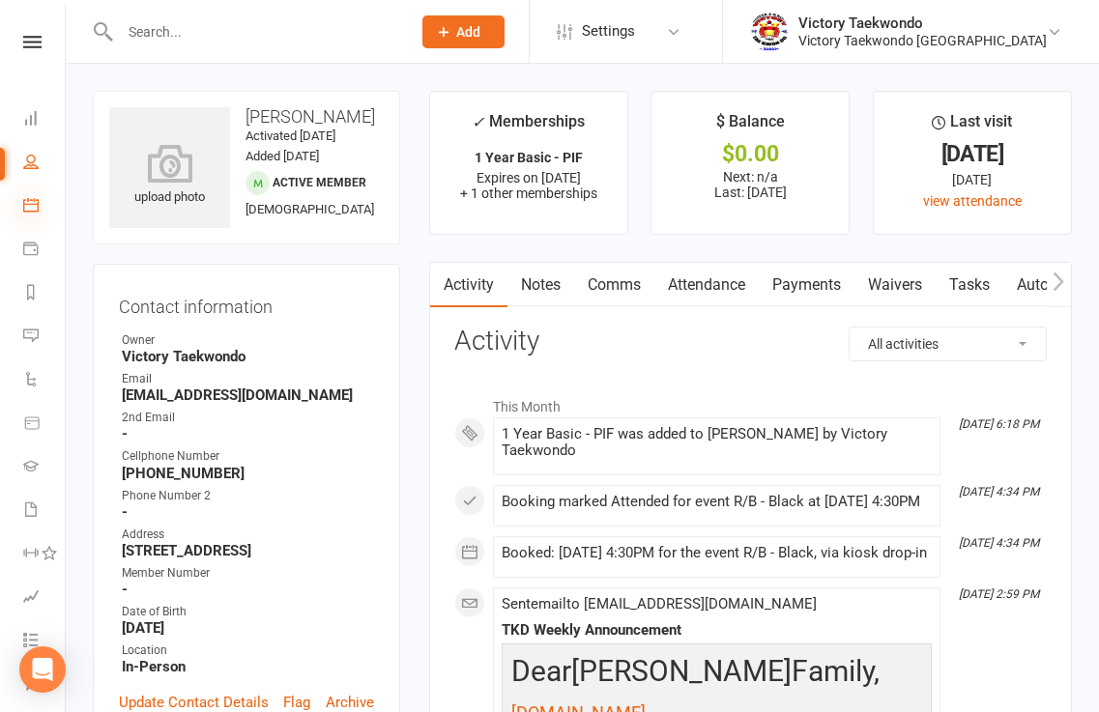
click at [35, 207] on icon at bounding box center [30, 204] width 15 height 15
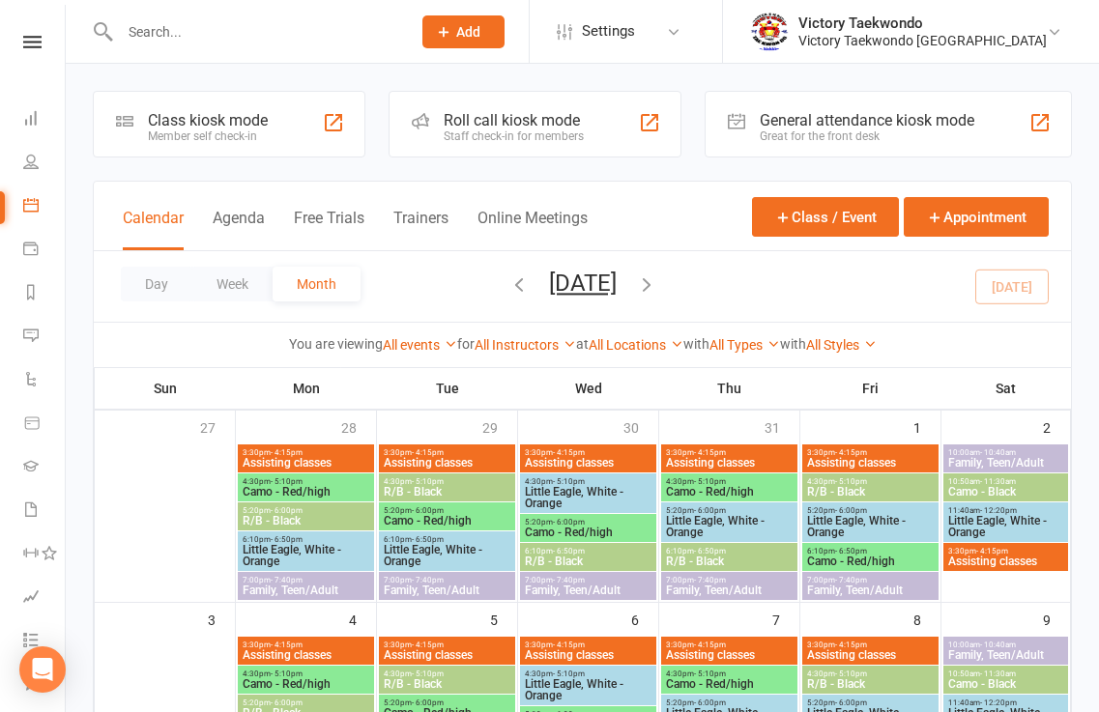
click at [290, 145] on div "Class kiosk mode Member self check-in" at bounding box center [229, 124] width 273 height 67
click at [291, 145] on div "Class kiosk mode Member self check-in" at bounding box center [229, 124] width 273 height 67
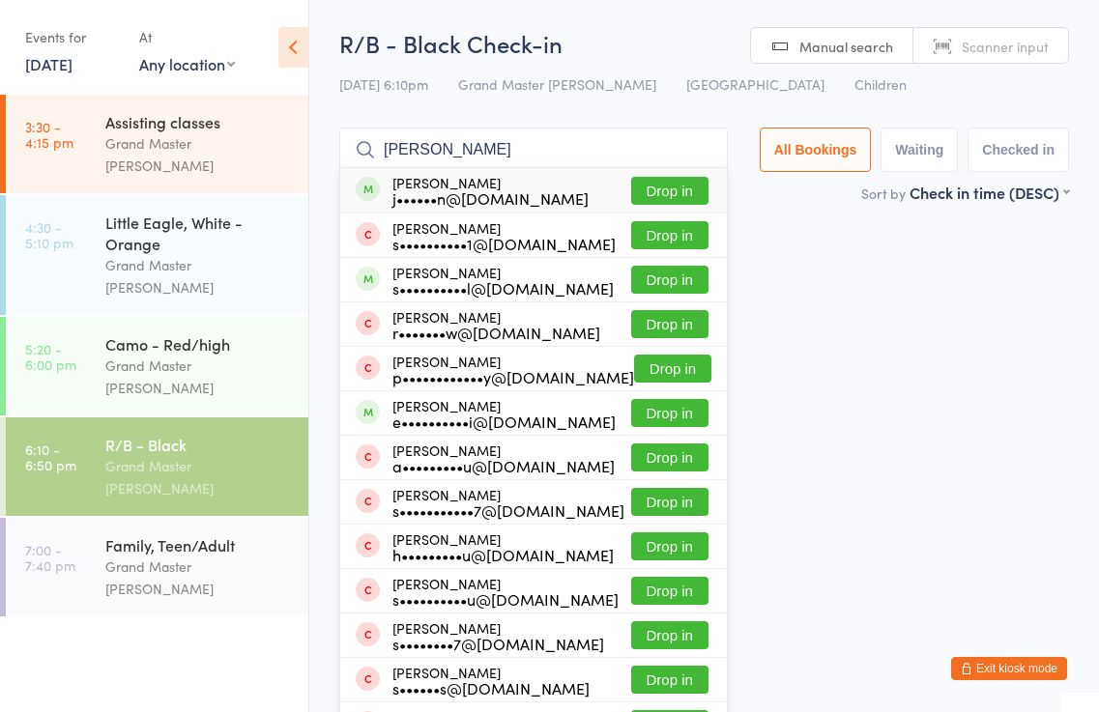
type input "shane"
click at [690, 187] on button "Drop in" at bounding box center [669, 191] width 77 height 28
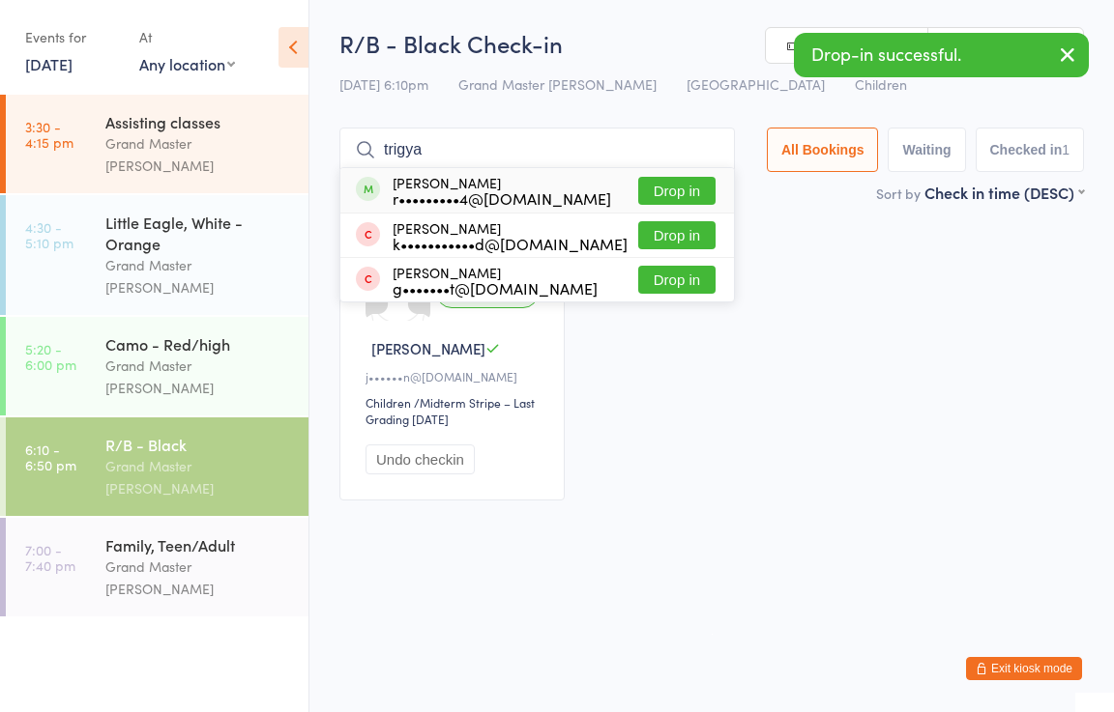
type input "trigya"
click at [693, 183] on button "Drop in" at bounding box center [676, 191] width 77 height 28
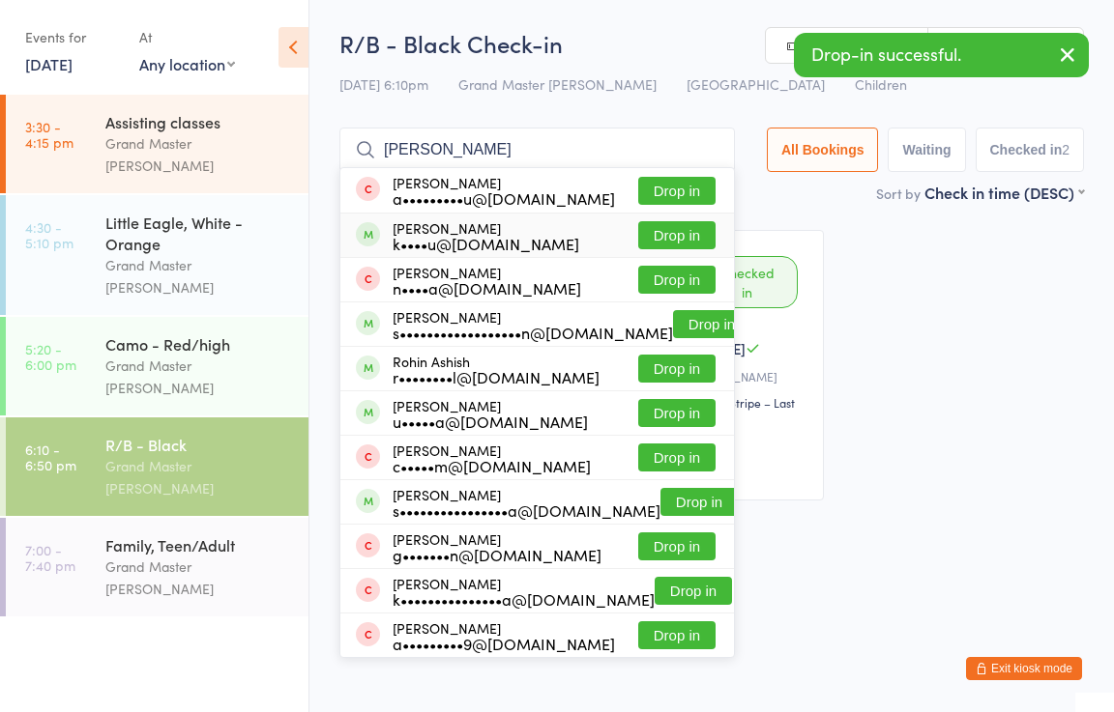
type input "anish"
click at [668, 242] on button "Drop in" at bounding box center [676, 235] width 77 height 28
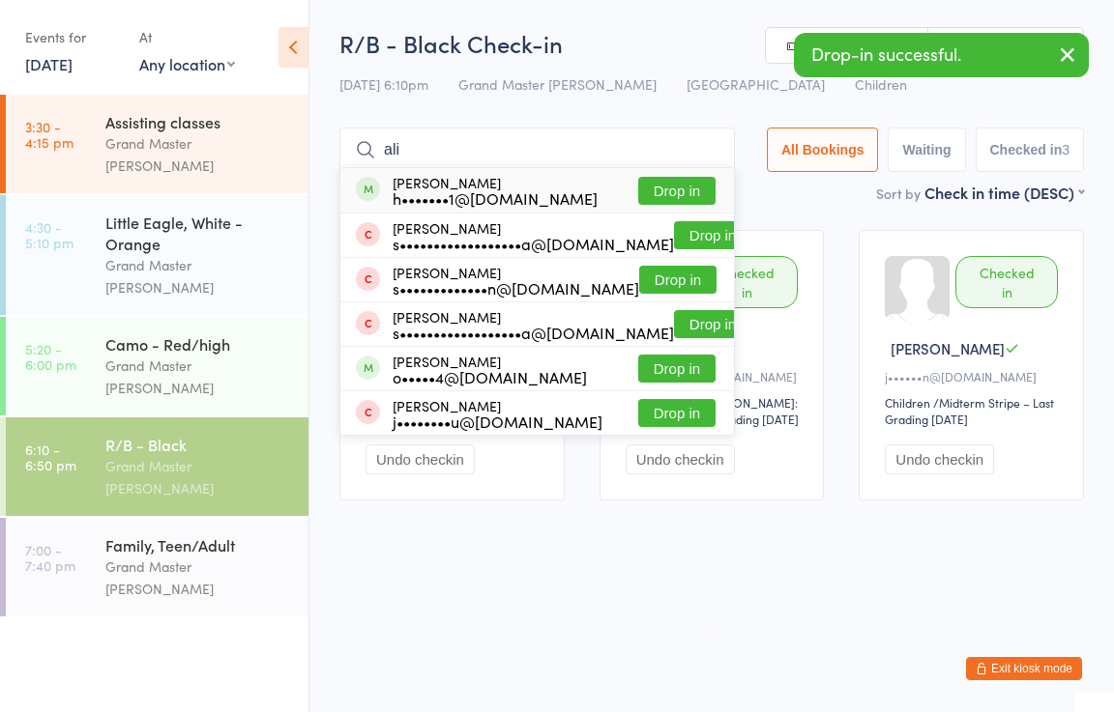
type input "ali"
click at [700, 190] on button "Drop in" at bounding box center [676, 191] width 77 height 28
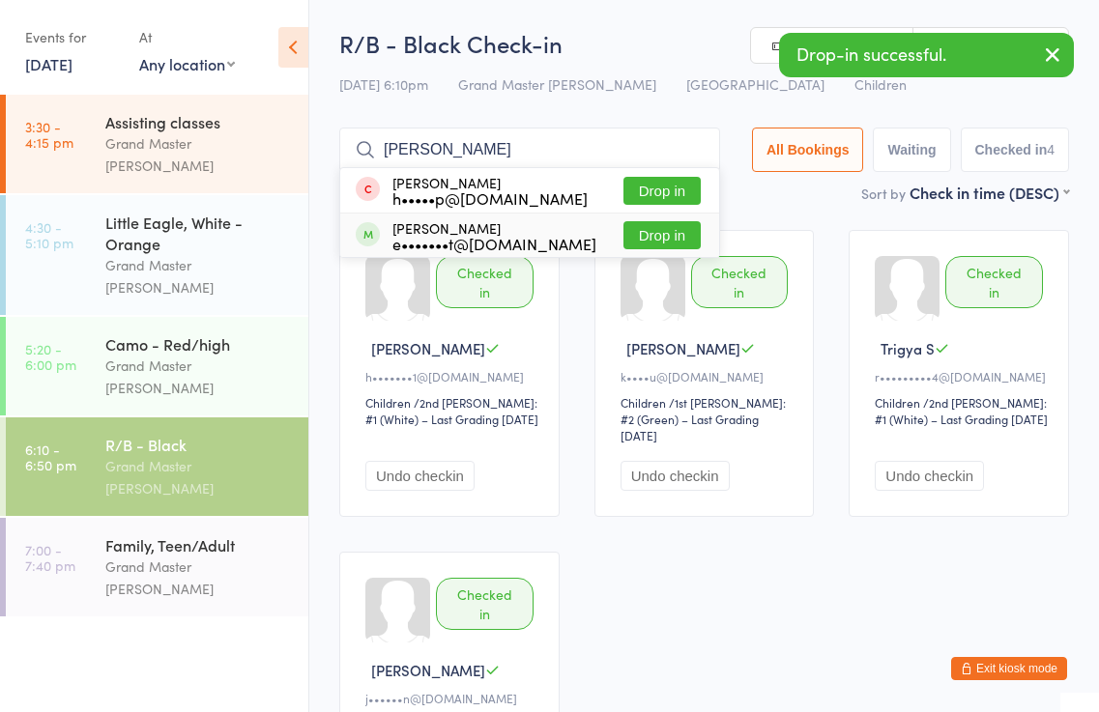
type input "isaac"
click at [673, 232] on button "Drop in" at bounding box center [661, 235] width 77 height 28
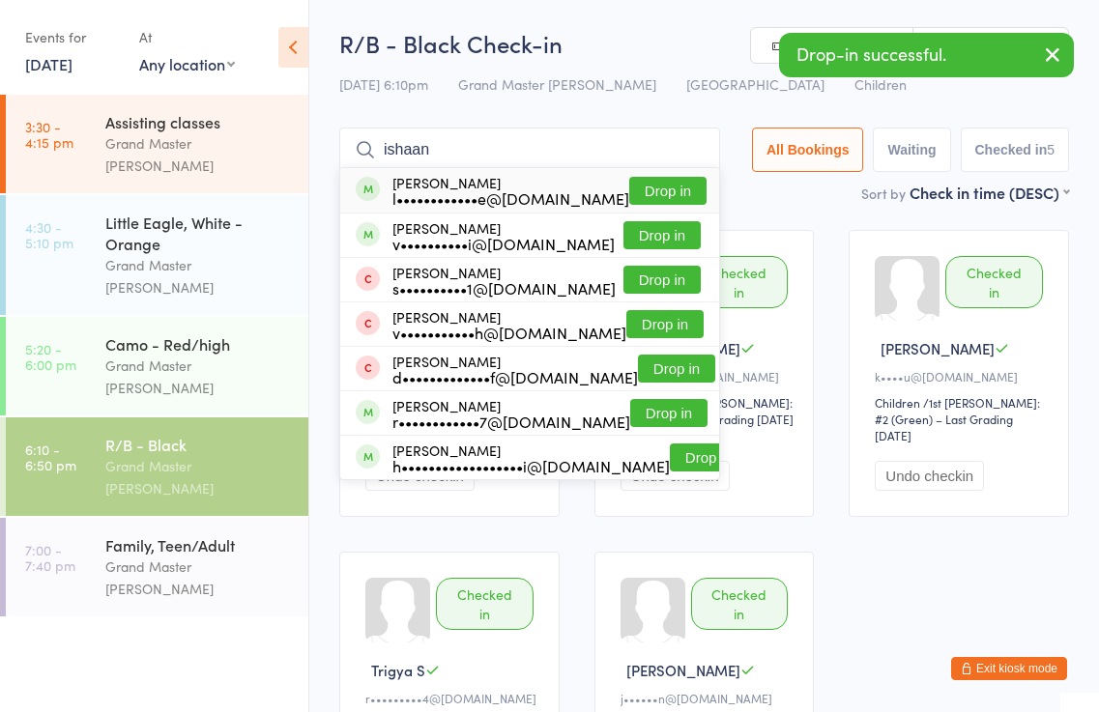
type input "ishaan"
click at [675, 192] on button "Drop in" at bounding box center [667, 191] width 77 height 28
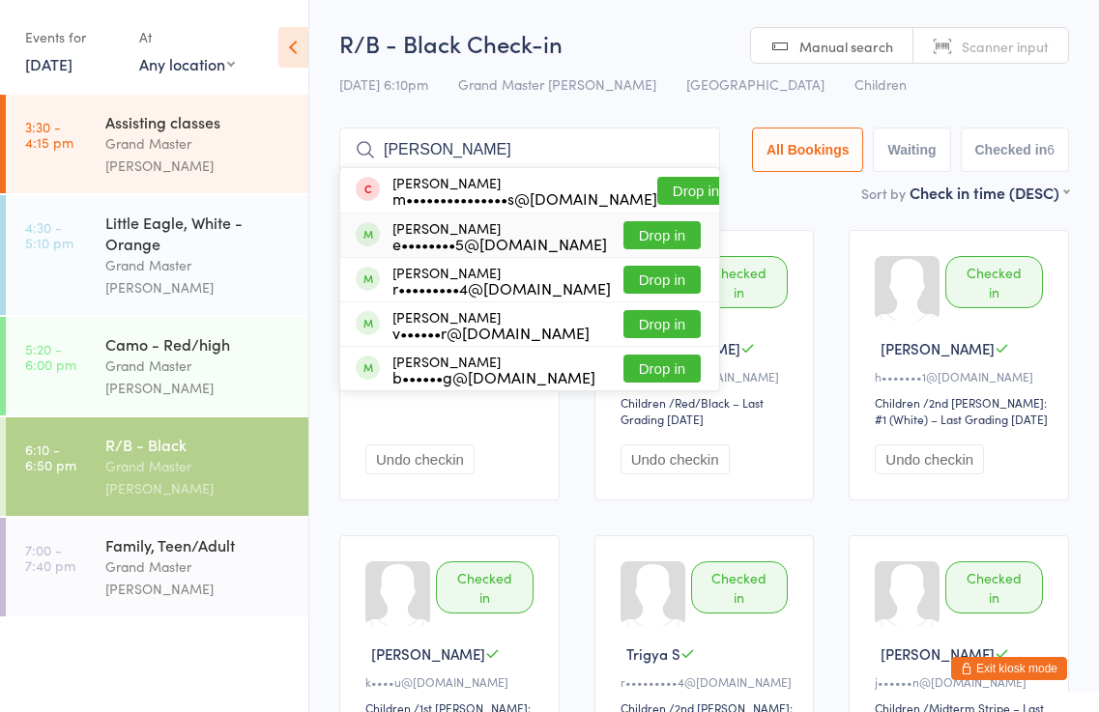
type input "benjamin"
click at [681, 235] on button "Drop in" at bounding box center [661, 235] width 77 height 28
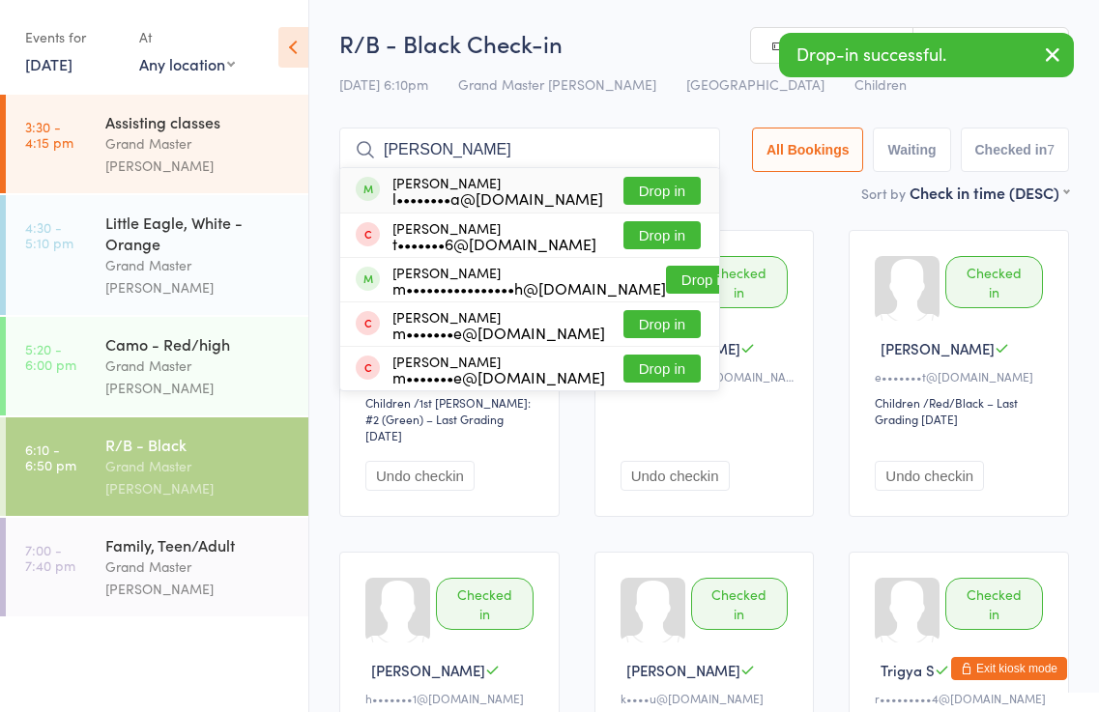
type input "leona"
click at [677, 191] on button "Drop in" at bounding box center [661, 191] width 77 height 28
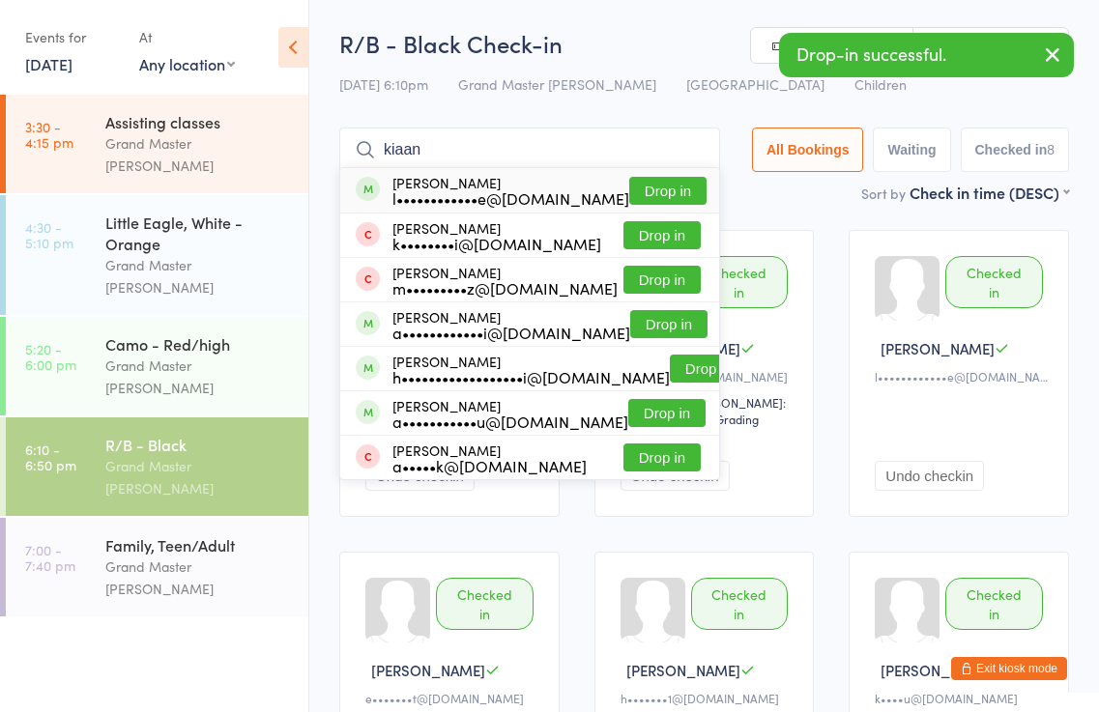
type input "kiaan"
click at [680, 190] on button "Drop in" at bounding box center [667, 191] width 77 height 28
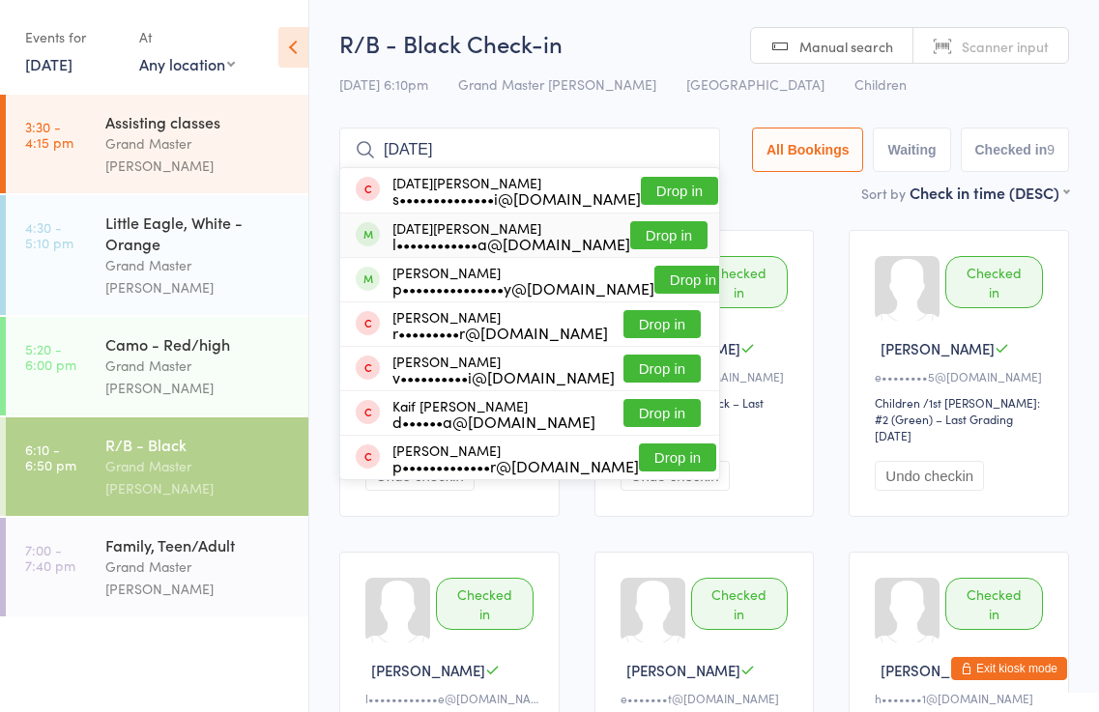
type input "kartik"
click at [682, 236] on button "Drop in" at bounding box center [668, 235] width 77 height 28
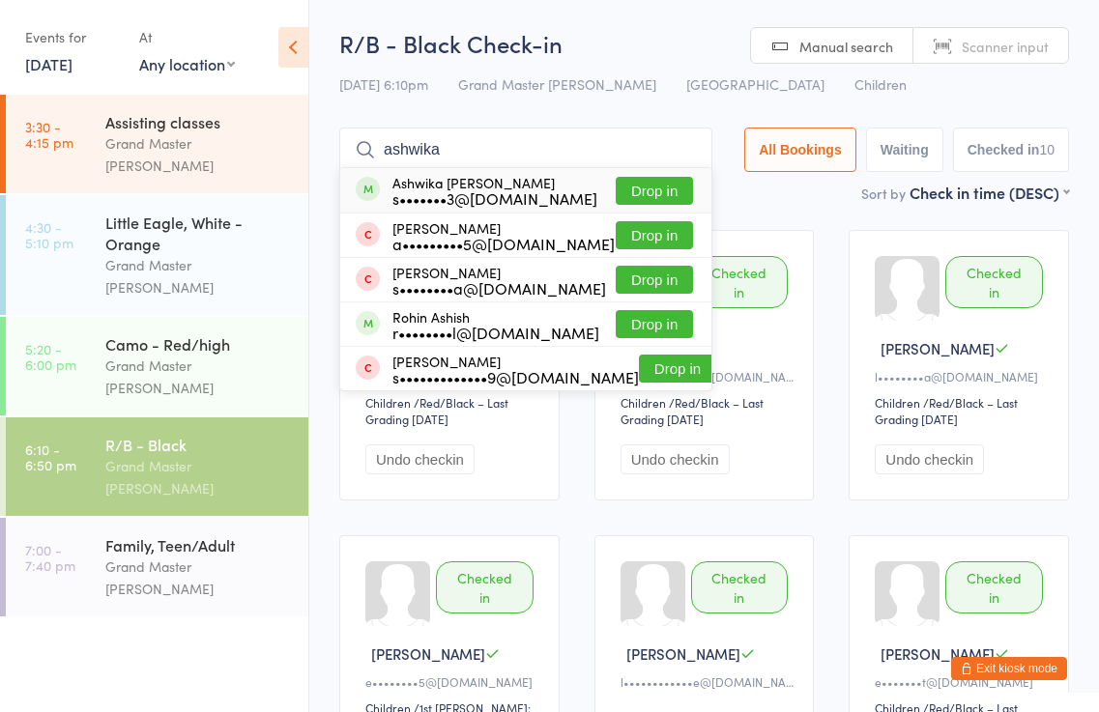
type input "ashwika"
click at [673, 196] on button "Drop in" at bounding box center [654, 191] width 77 height 28
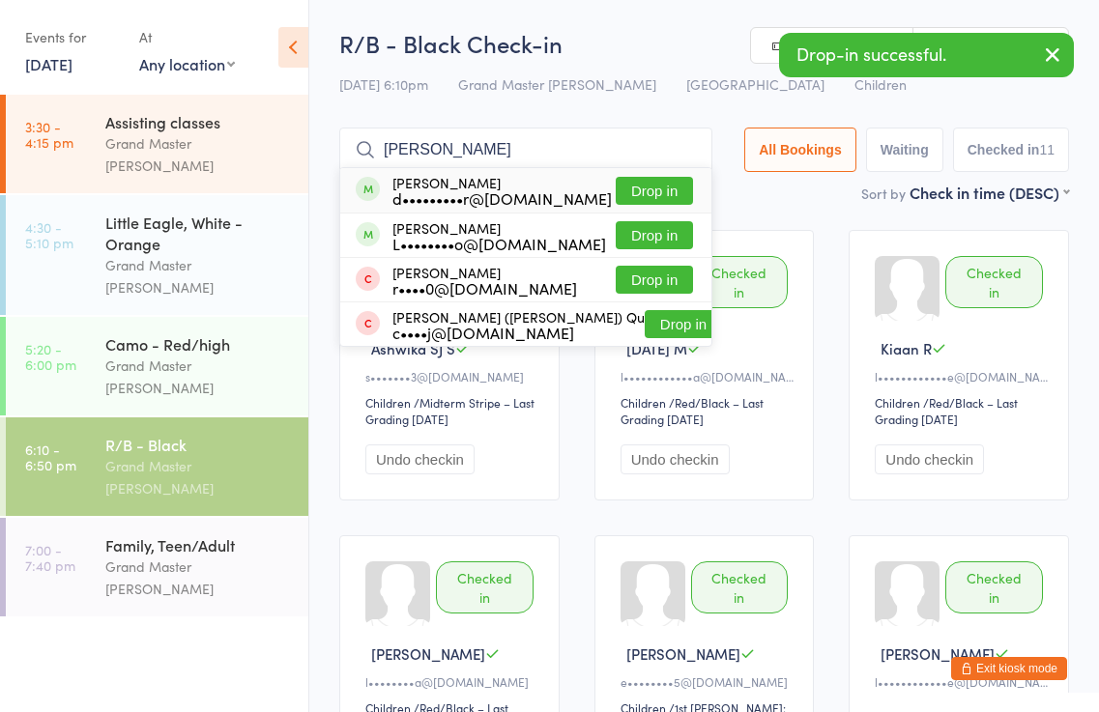
type input "brennan"
click at [661, 194] on button "Drop in" at bounding box center [654, 191] width 77 height 28
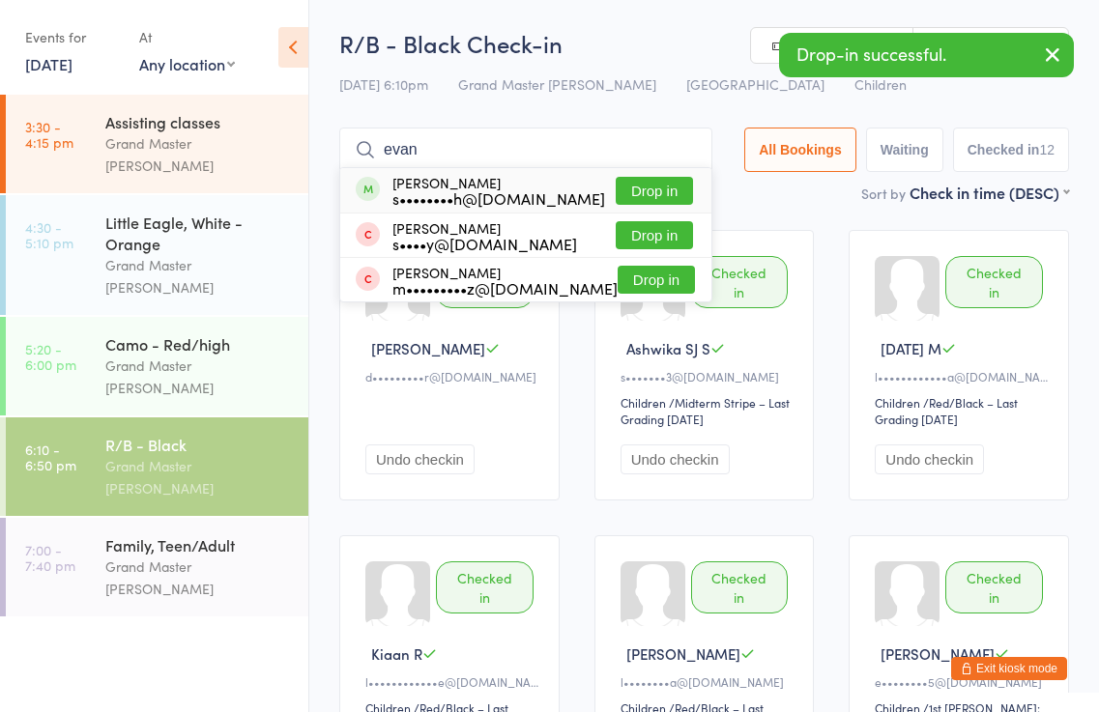
type input "evan"
click at [656, 197] on button "Drop in" at bounding box center [654, 191] width 77 height 28
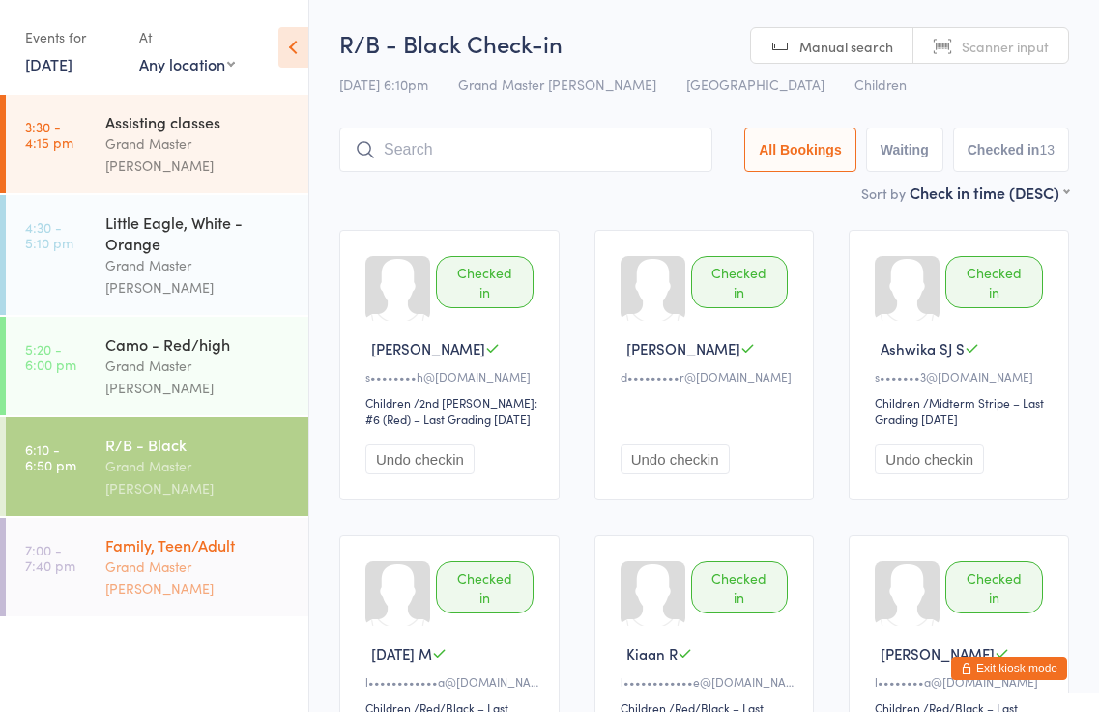
click at [209, 556] on div "Grand Master [PERSON_NAME]" at bounding box center [198, 578] width 187 height 44
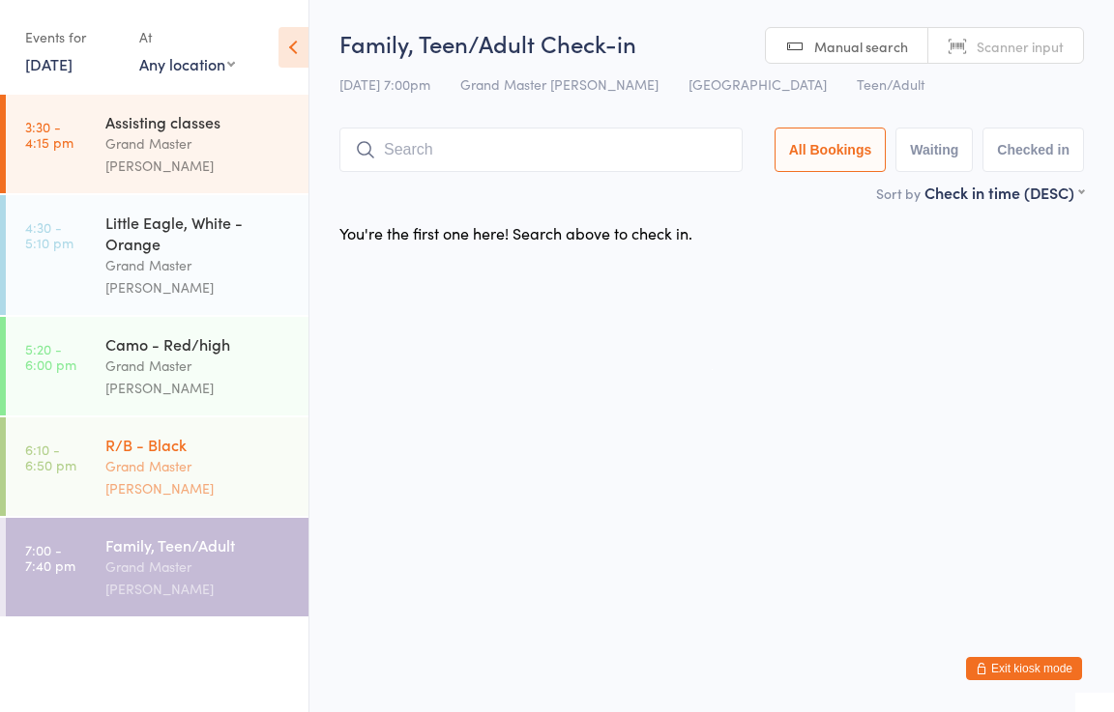
click at [259, 418] on div "R/B - Black Grand Master Kim" at bounding box center [206, 467] width 203 height 99
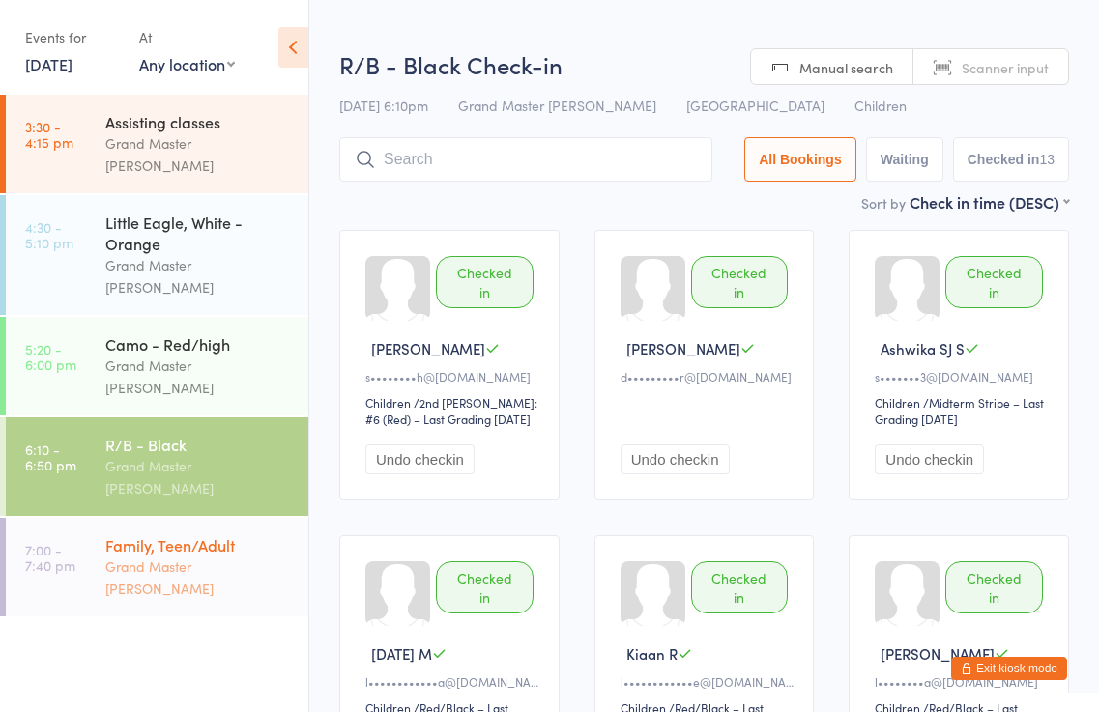
click at [237, 535] on div "Family, Teen/Adult" at bounding box center [198, 545] width 187 height 21
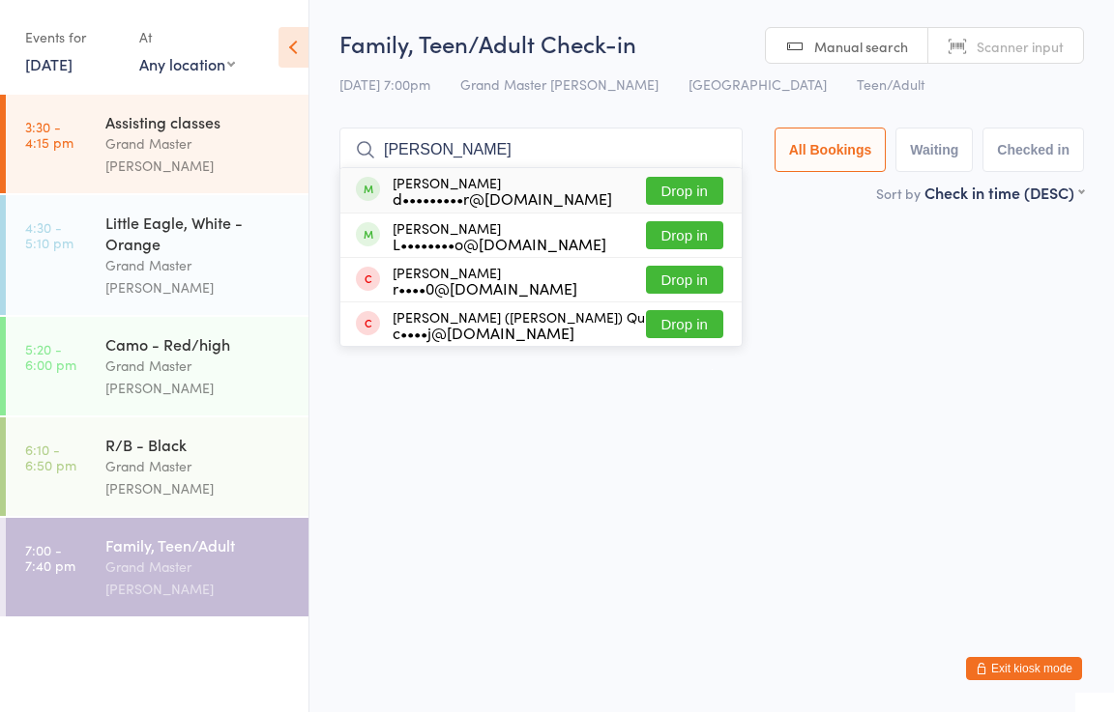
type input "brennan"
click at [676, 181] on button "Drop in" at bounding box center [684, 191] width 77 height 28
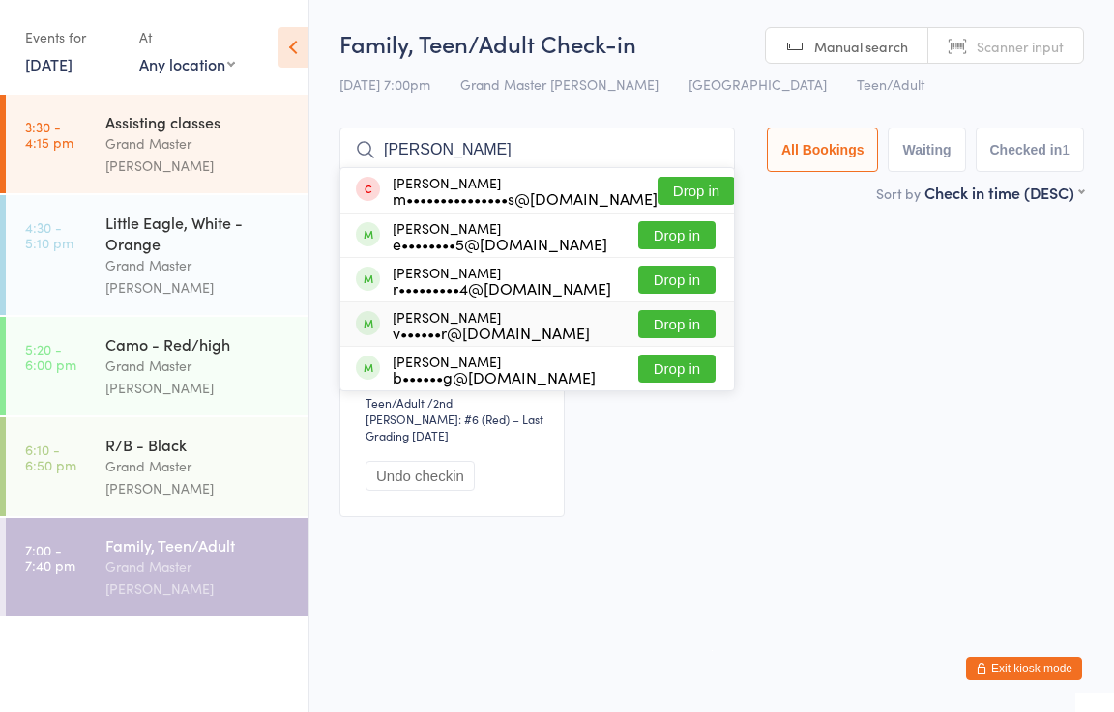
type input "benjamin"
click at [651, 326] on button "Drop in" at bounding box center [676, 324] width 77 height 28
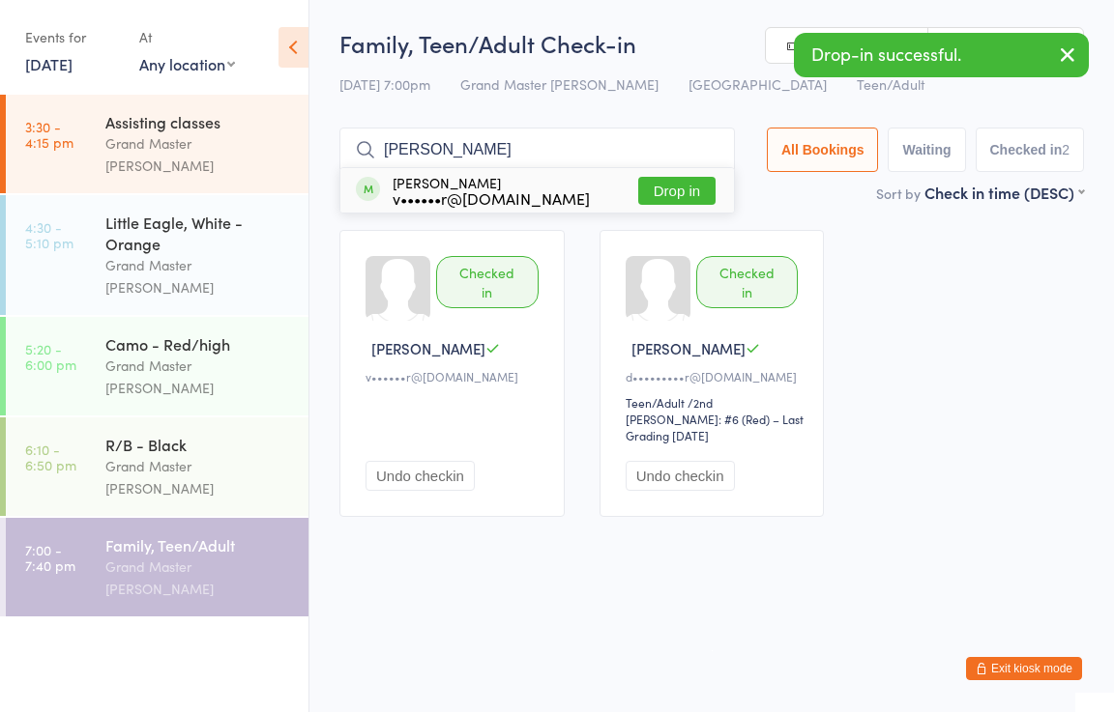
type input "lukas"
click at [654, 191] on button "Drop in" at bounding box center [676, 191] width 77 height 28
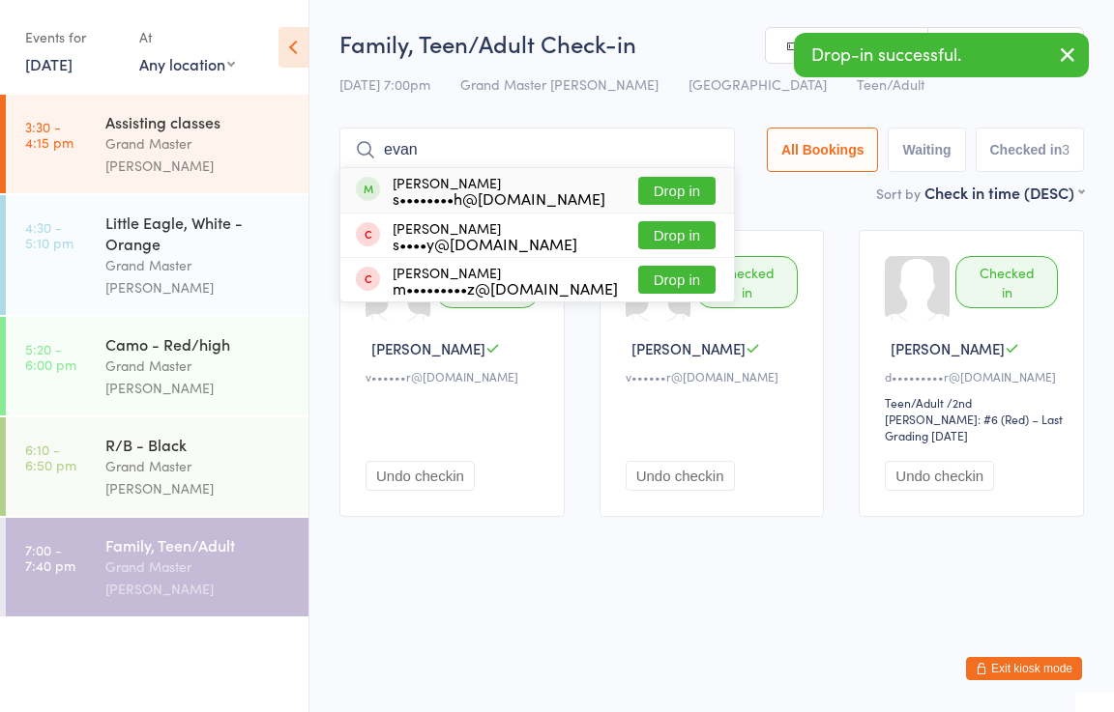
type input "evan"
click at [649, 189] on button "Drop in" at bounding box center [676, 191] width 77 height 28
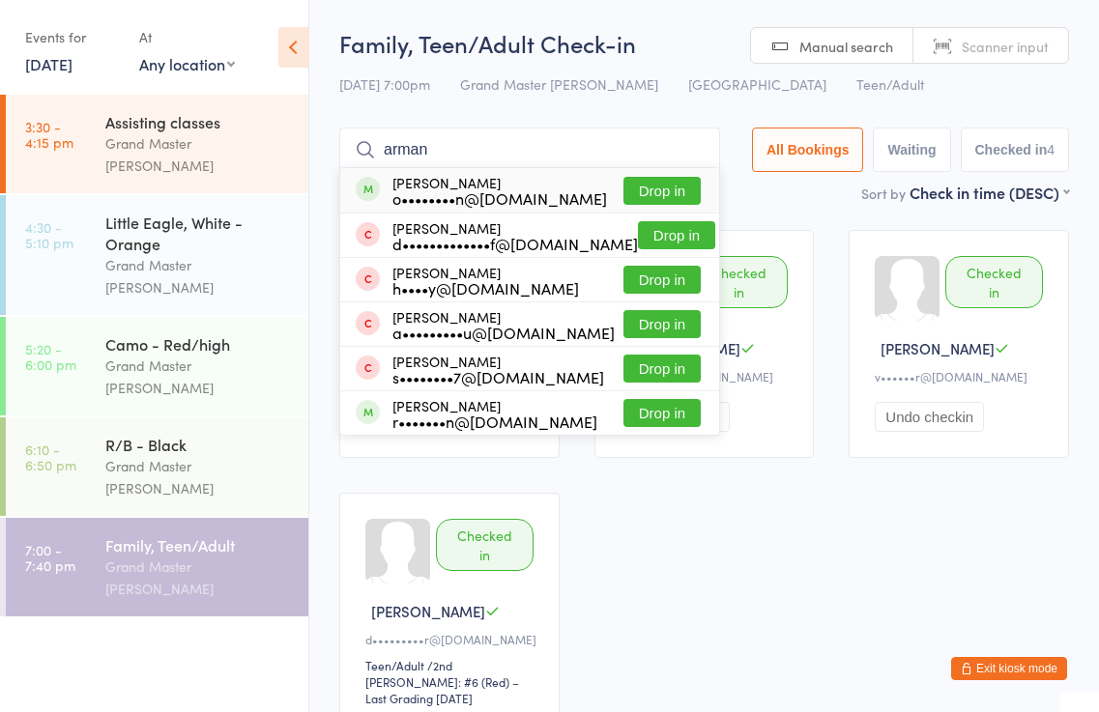
type input "arman"
click at [680, 188] on button "Drop in" at bounding box center [661, 191] width 77 height 28
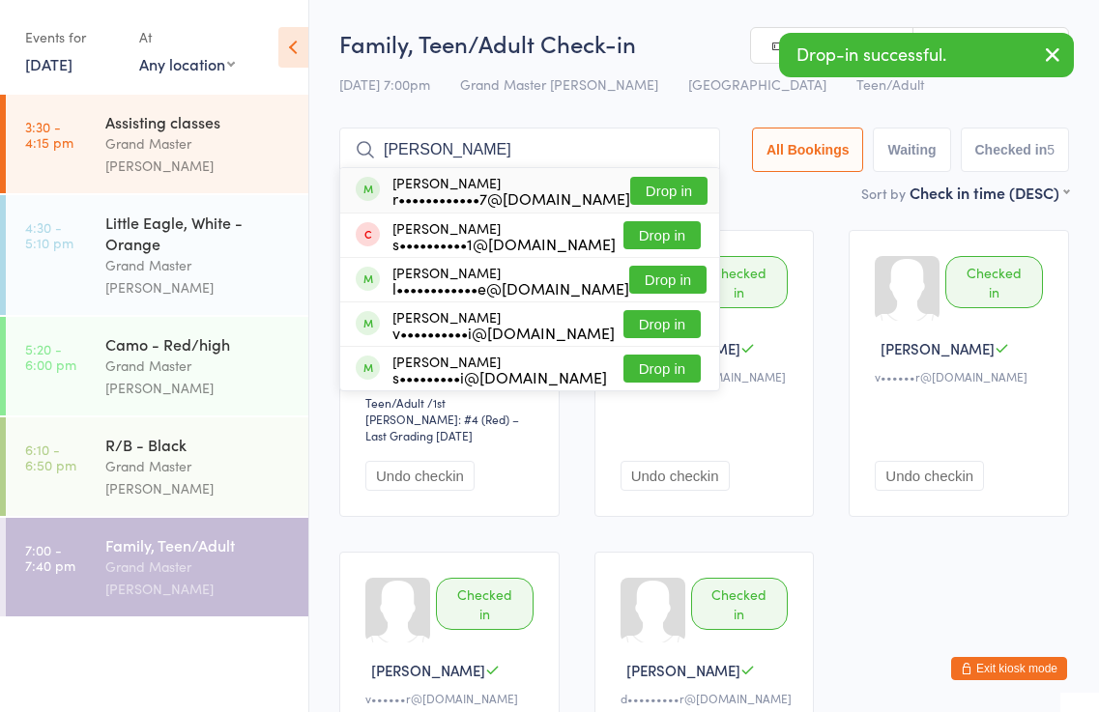
type input "ishita"
click at [665, 193] on button "Drop in" at bounding box center [668, 191] width 77 height 28
